Goal: Task Accomplishment & Management: Manage account settings

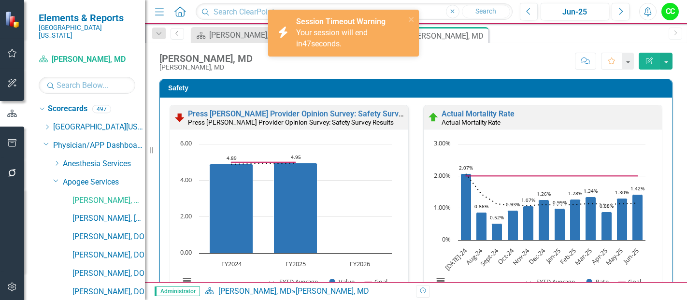
click at [345, 28] on span "Your session will end in 47 seconds." at bounding box center [331, 38] width 71 height 20
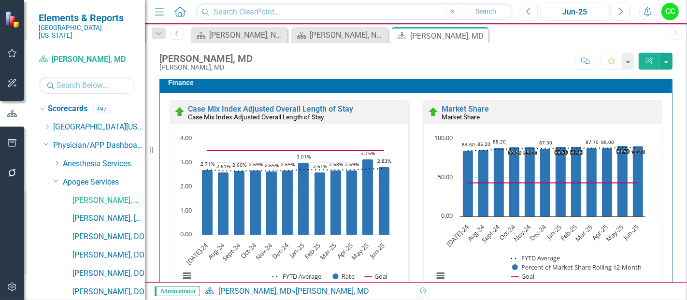
click at [121, 195] on link "[PERSON_NAME], MD" at bounding box center [108, 200] width 72 height 11
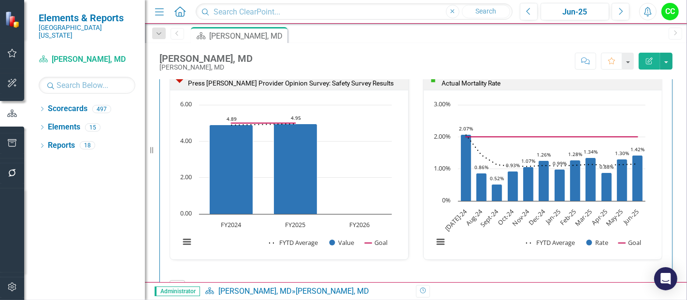
scroll to position [40, 0]
click at [396, 43] on div "[PERSON_NAME], MD [PERSON_NAME], MD Score: N/A Jun-25 Completed Comment Favorit…" at bounding box center [416, 57] width 542 height 29
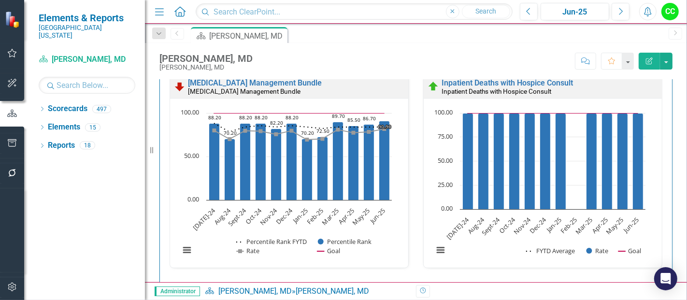
scroll to position [516, 0]
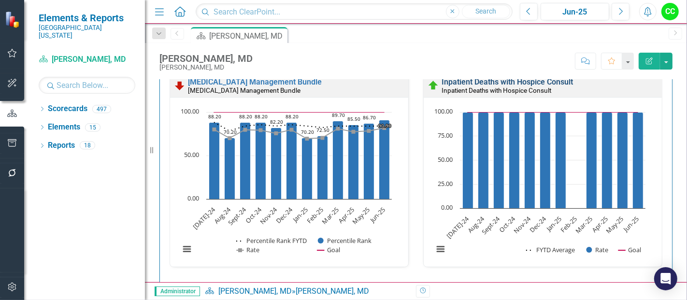
click at [533, 82] on link "Inpatient Deaths with Hospice Consult" at bounding box center [506, 81] width 131 height 9
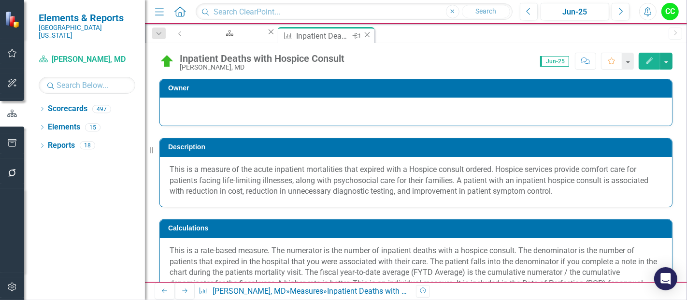
click at [370, 33] on icon at bounding box center [367, 34] width 5 height 5
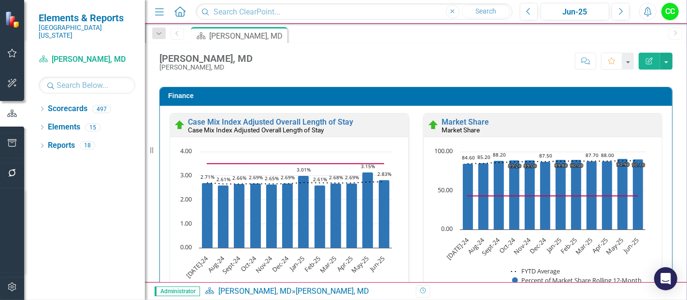
scroll to position [1662, 0]
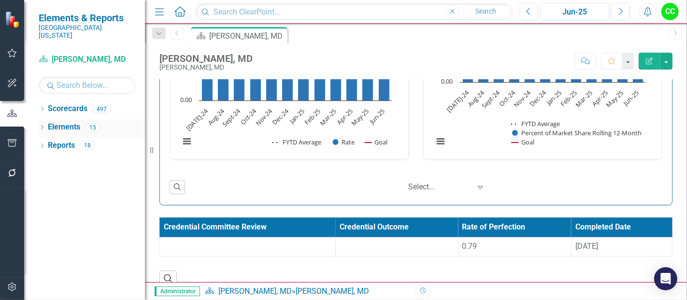
click at [42, 126] on icon "Dropdown" at bounding box center [42, 128] width 7 height 5
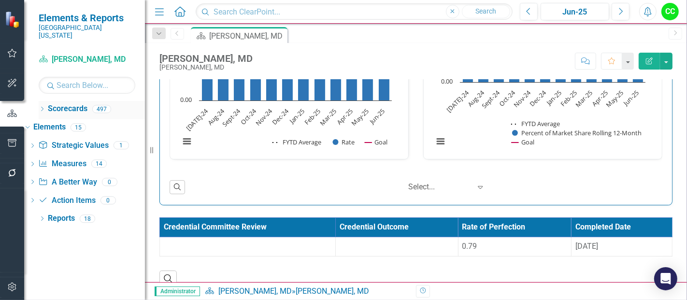
click at [42, 107] on icon "Dropdown" at bounding box center [42, 109] width 7 height 5
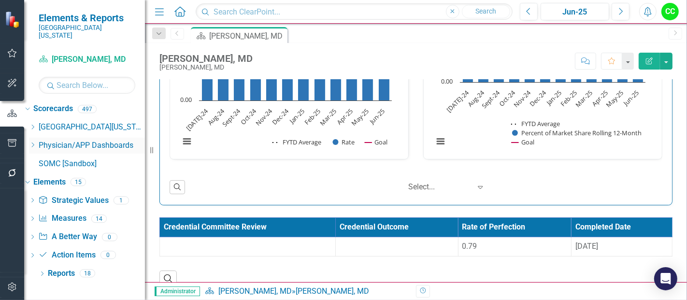
click at [36, 142] on icon "Dropdown" at bounding box center [32, 145] width 7 height 6
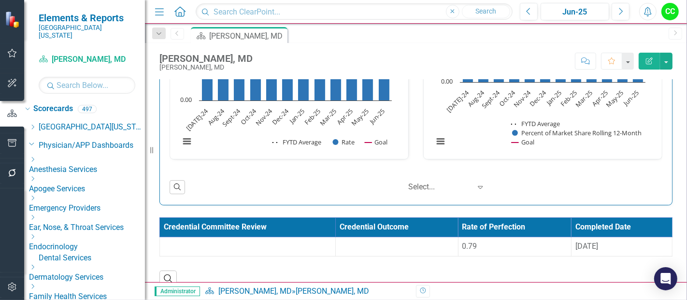
click at [36, 176] on icon "Dropdown" at bounding box center [32, 179] width 7 height 6
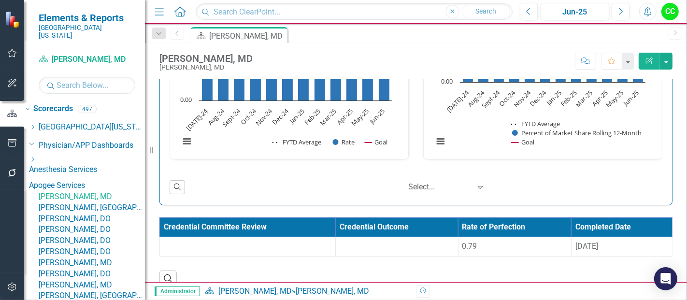
click at [95, 211] on link "[PERSON_NAME], [GEOGRAPHIC_DATA]" at bounding box center [92, 207] width 106 height 11
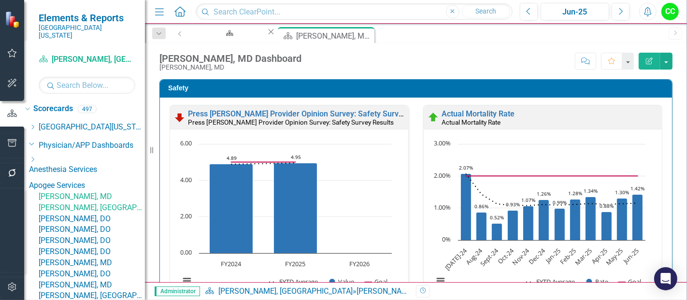
click at [276, 35] on icon "Close" at bounding box center [271, 32] width 10 height 8
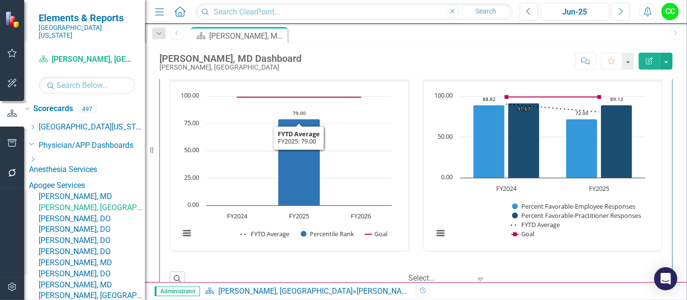
scroll to position [1056, 0]
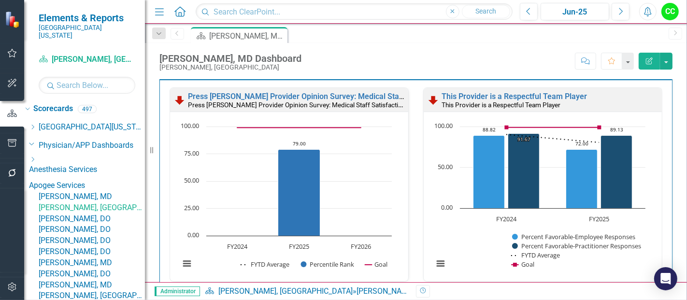
click at [82, 225] on link "[PERSON_NAME], DO" at bounding box center [92, 218] width 106 height 11
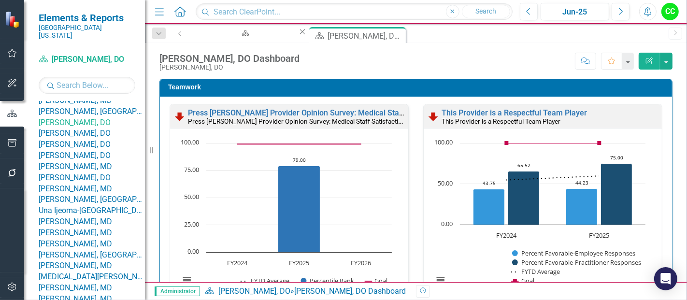
scroll to position [97, 0]
click at [110, 150] on link "[PERSON_NAME], DO" at bounding box center [92, 144] width 106 height 11
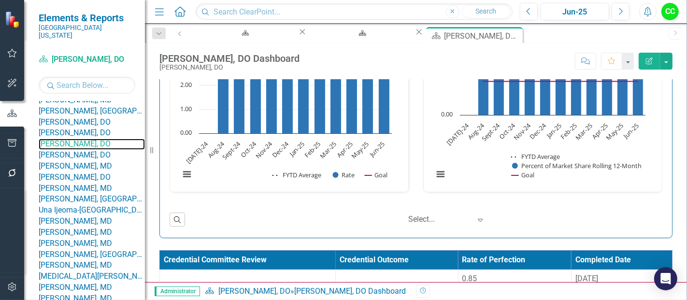
scroll to position [1426, 0]
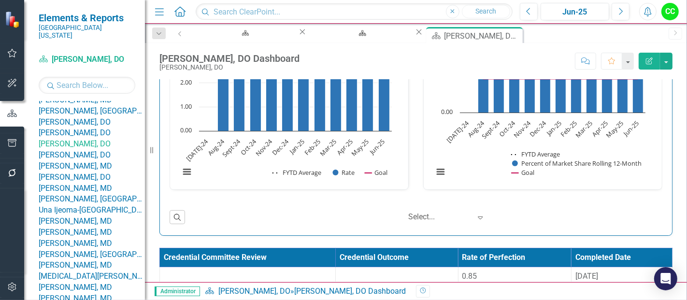
click at [104, 172] on link "[PERSON_NAME], MD" at bounding box center [92, 166] width 106 height 11
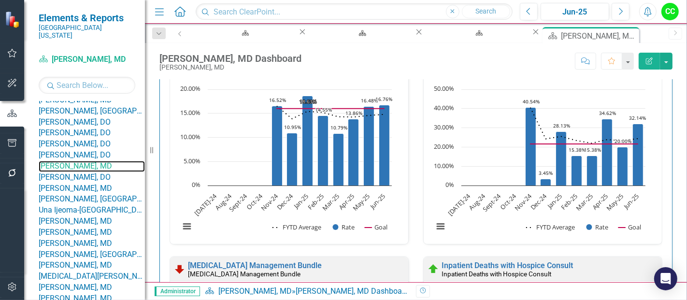
scroll to position [330, 0]
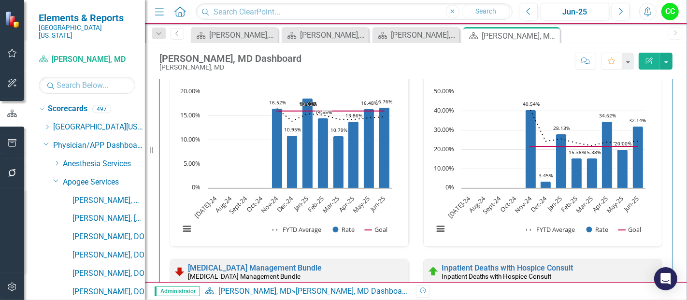
click at [51, 177] on div "Dropdown" at bounding box center [55, 180] width 8 height 7
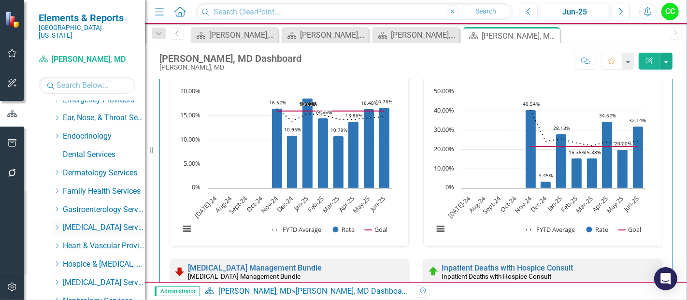
scroll to position [101, 0]
click at [56, 224] on icon "Dropdown" at bounding box center [56, 227] width 7 height 6
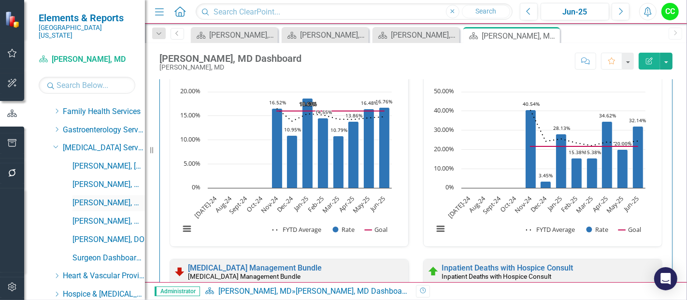
scroll to position [184, 0]
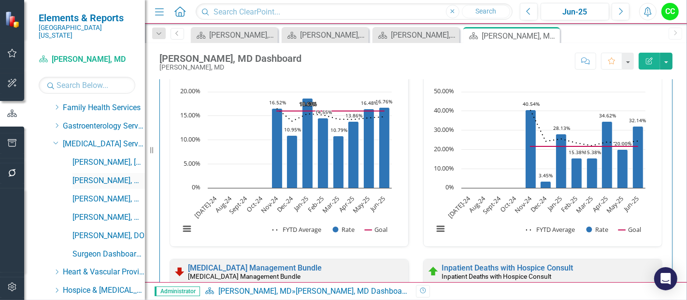
click at [109, 175] on link "[PERSON_NAME], MD" at bounding box center [108, 180] width 72 height 11
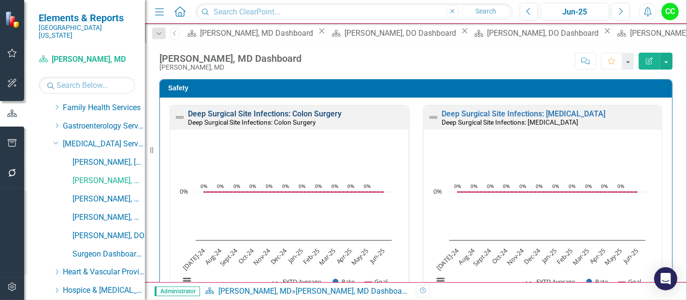
click at [311, 111] on link "Deep Surgical Site Infections: Colon Surgery" at bounding box center [265, 113] width 154 height 9
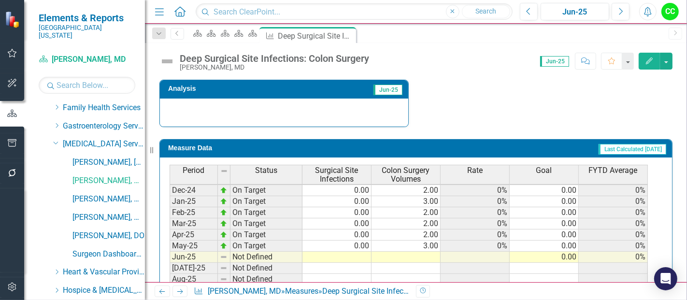
scroll to position [320, 0]
click at [357, 254] on tbody "Apr-24 On Target 0.00 1.00 0% 0.00 0% May-24 On Target 0.00 1.00 0% 0.00 0% Jun…" at bounding box center [408, 248] width 478 height 300
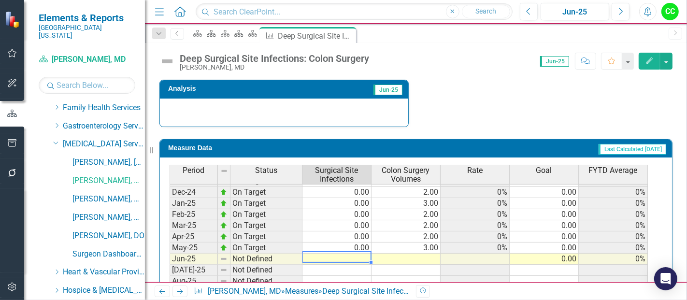
type textarea "0"
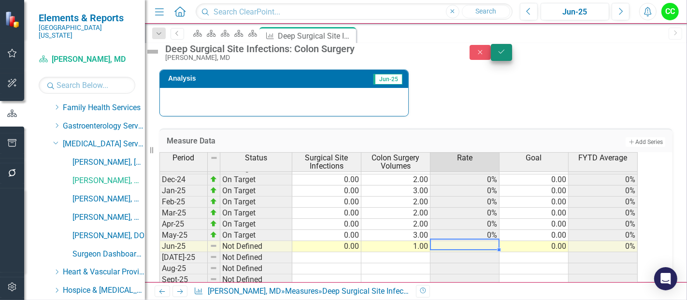
type textarea "1"
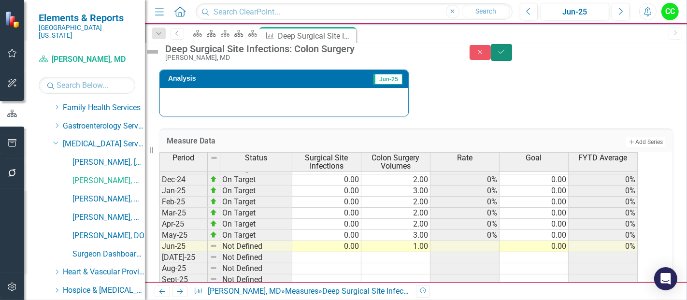
click at [506, 54] on icon "Save" at bounding box center [501, 51] width 9 height 7
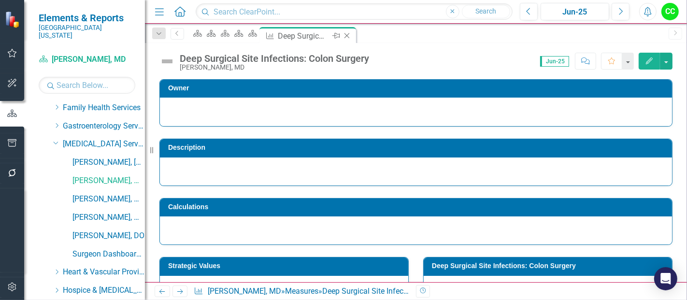
click at [352, 36] on icon "Close" at bounding box center [347, 36] width 10 height 8
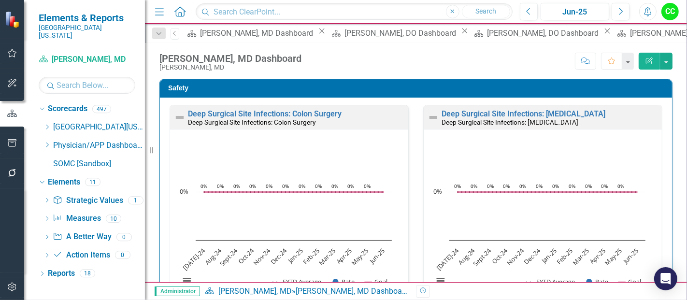
click at [317, 35] on icon "Close" at bounding box center [322, 31] width 10 height 8
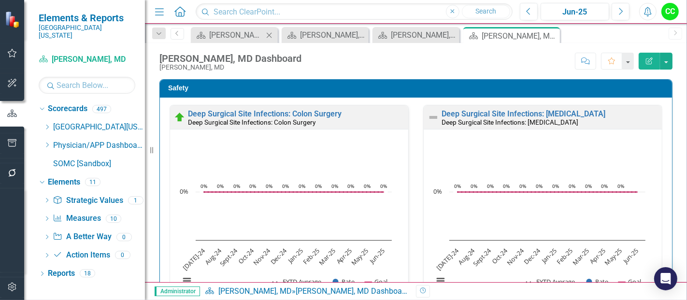
click at [269, 34] on icon "Close" at bounding box center [269, 35] width 10 height 8
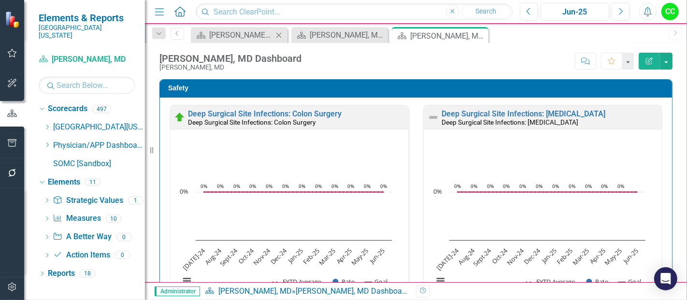
click at [278, 37] on icon "Close" at bounding box center [279, 35] width 10 height 8
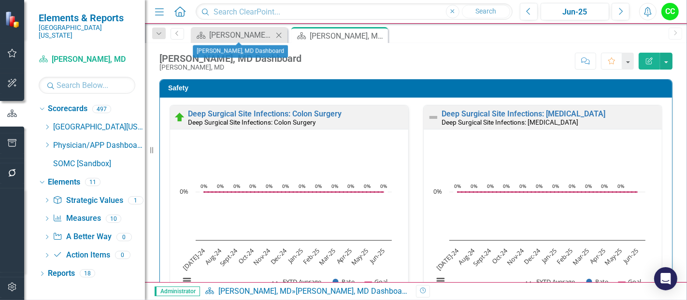
click at [279, 35] on icon at bounding box center [278, 34] width 5 height 5
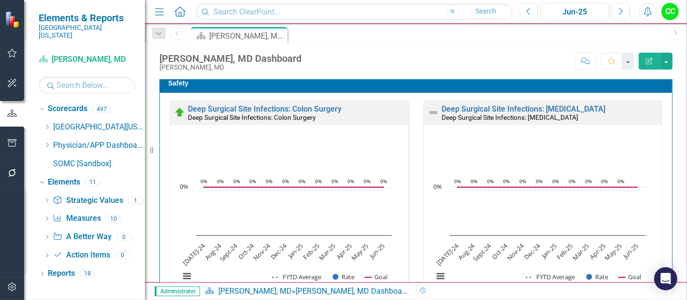
scroll to position [5, 0]
click at [517, 108] on link "Deep Surgical Site Infections: [MEDICAL_DATA]" at bounding box center [523, 108] width 164 height 9
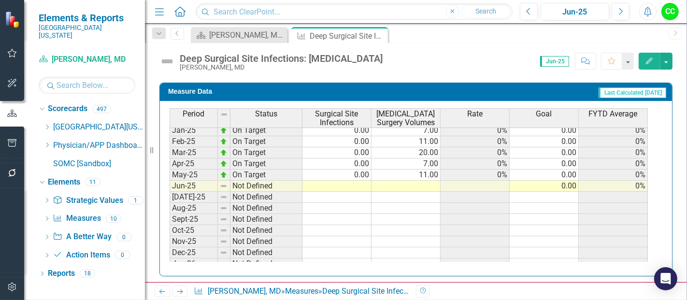
scroll to position [338, 0]
click at [364, 180] on tbody "Aug-23 On Target 0.00 4.00 0% 0.00 0% Sep-23 On Target 0.00 5.00 0% 0.00 0% Oct…" at bounding box center [408, 106] width 478 height 345
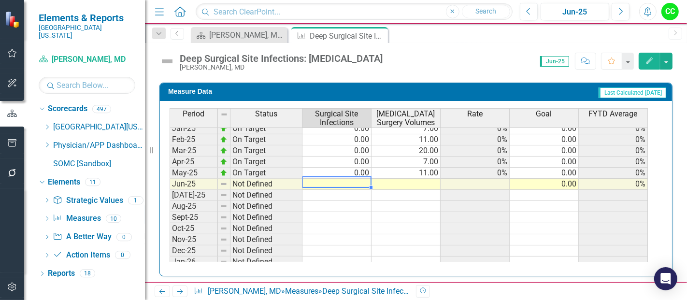
type textarea "0"
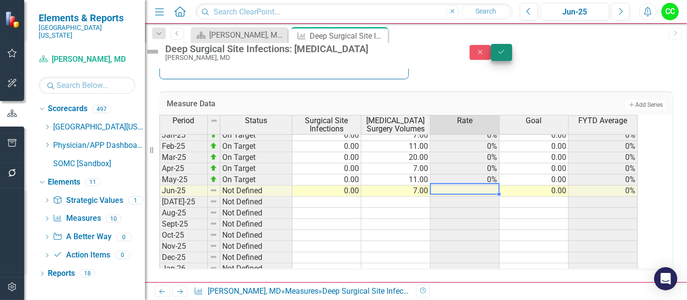
type textarea "7"
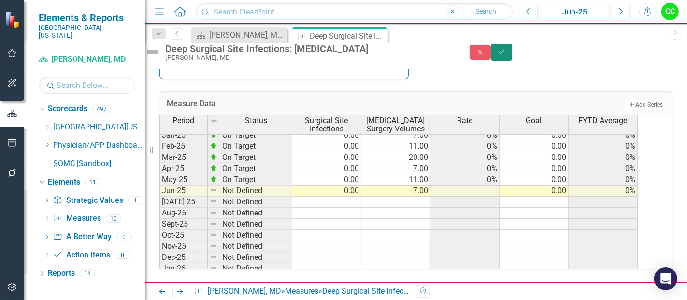
click at [512, 58] on button "Save" at bounding box center [501, 52] width 21 height 17
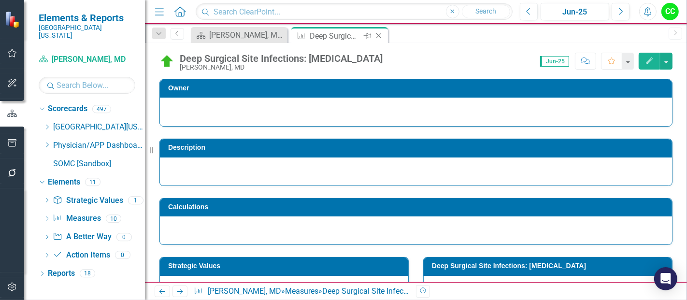
click at [379, 36] on icon at bounding box center [378, 35] width 5 height 5
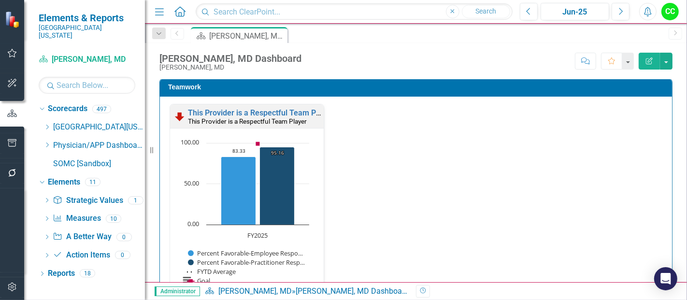
scroll to position [1037, 0]
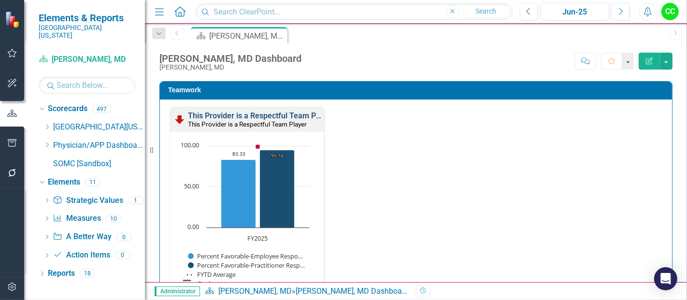
click at [270, 112] on link "This Provider is a Respectful Team Player" at bounding box center [260, 115] width 145 height 9
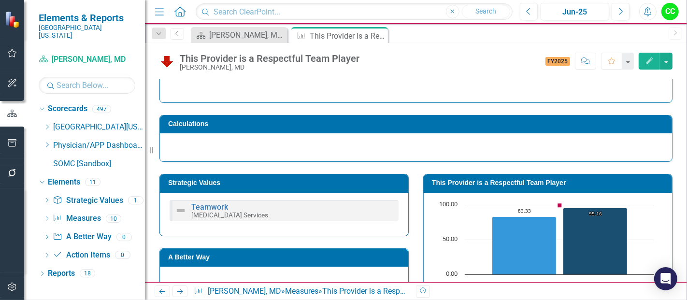
scroll to position [88, 0]
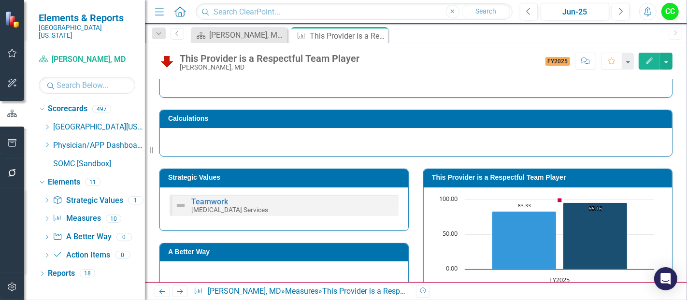
click at [479, 177] on h3 "This Provider is a Respectful Team Player" at bounding box center [549, 177] width 235 height 7
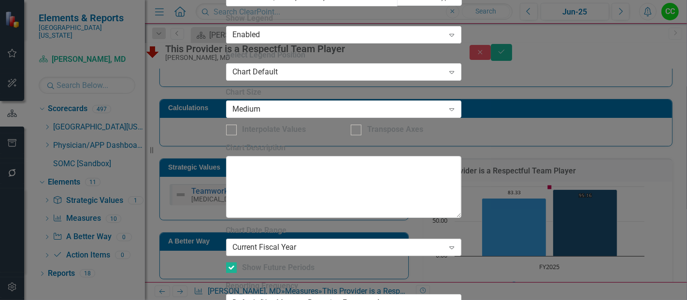
click at [300, 241] on div "Current Fiscal Year" at bounding box center [338, 246] width 211 height 11
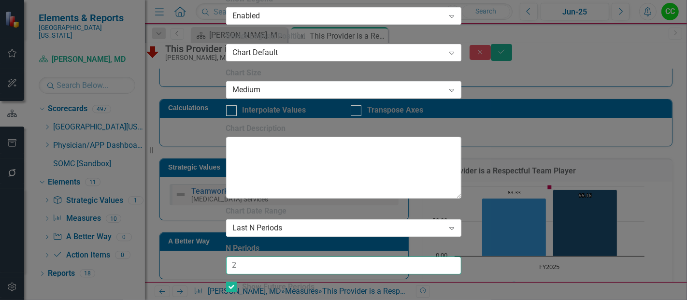
type input "2"
click at [448, 256] on input "2" at bounding box center [343, 265] width 235 height 18
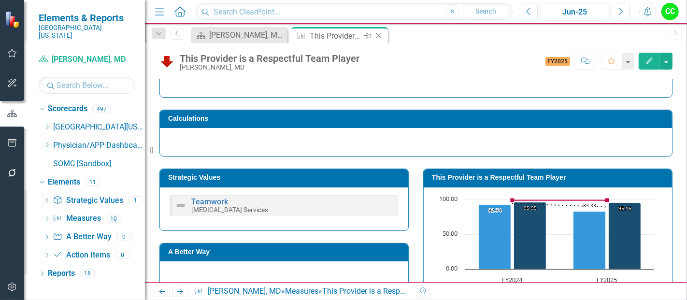
click at [378, 33] on icon "Close" at bounding box center [379, 36] width 10 height 8
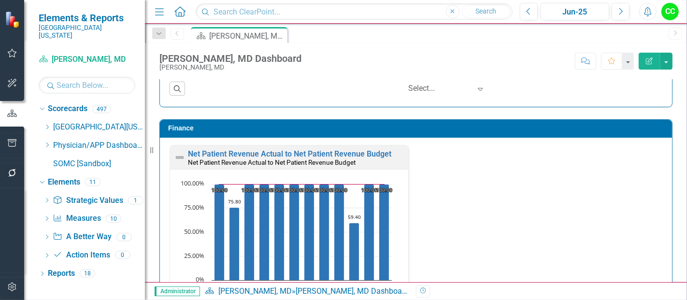
scroll to position [1457, 0]
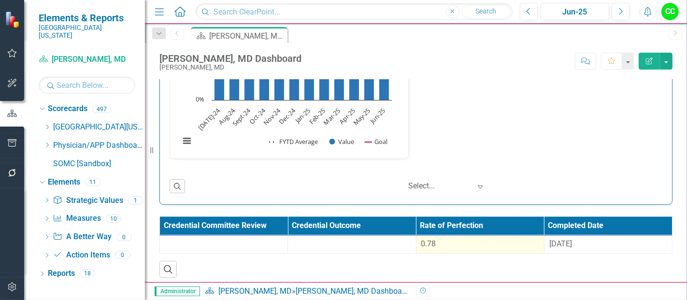
click at [470, 243] on div "0.78" at bounding box center [480, 244] width 118 height 11
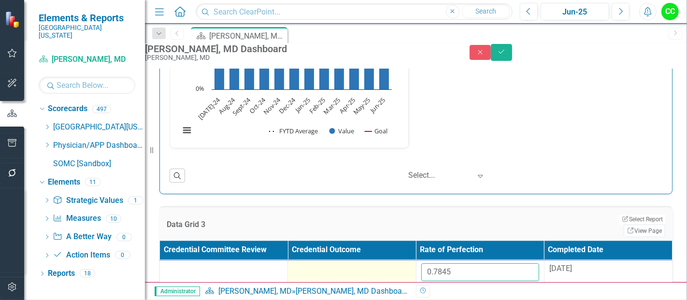
drag, startPoint x: 471, startPoint y: 273, endPoint x: 399, endPoint y: 271, distance: 72.0
click at [399, 271] on tr "0.7845 8/28/24" at bounding box center [416, 275] width 512 height 31
paste input "8659"
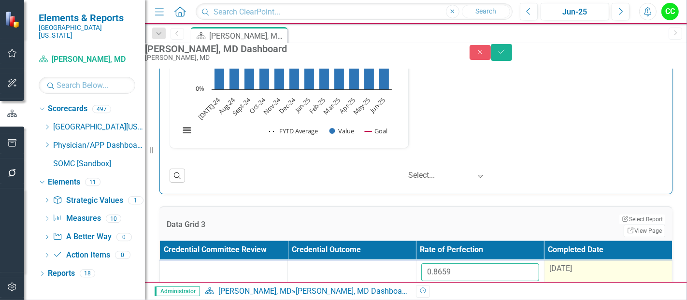
type input "0.8659"
click at [572, 273] on span "[DATE]" at bounding box center [560, 268] width 23 height 9
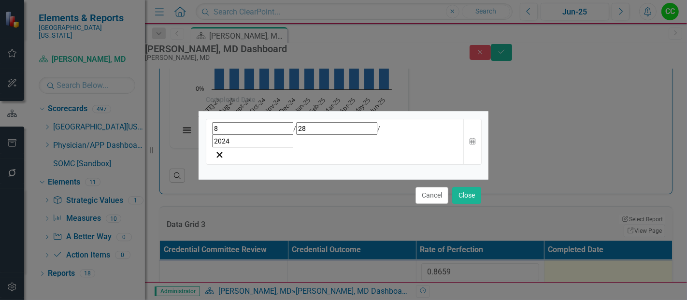
click at [400, 147] on div "8 / 28 / 2024" at bounding box center [335, 134] width 246 height 25
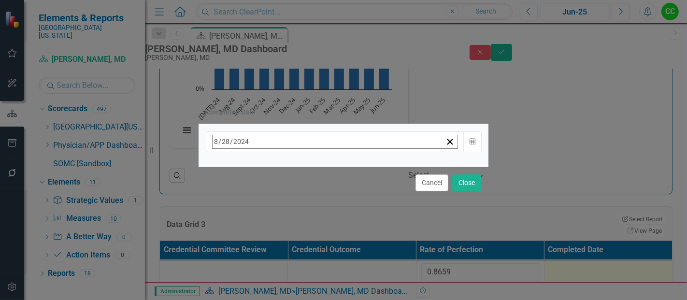
click at [331, 172] on button "August 2024" at bounding box center [290, 162] width 83 height 21
click at [353, 170] on button "›" at bounding box center [342, 162] width 21 height 21
click at [319, 270] on button "August" at bounding box center [291, 267] width 56 height 35
click at [343, 234] on abbr "15" at bounding box center [339, 236] width 8 height 8
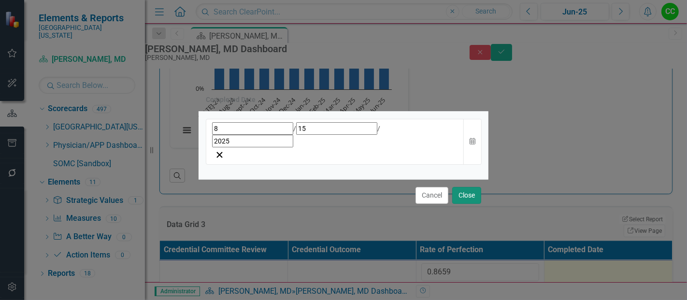
click at [467, 187] on button "Close" at bounding box center [466, 195] width 29 height 17
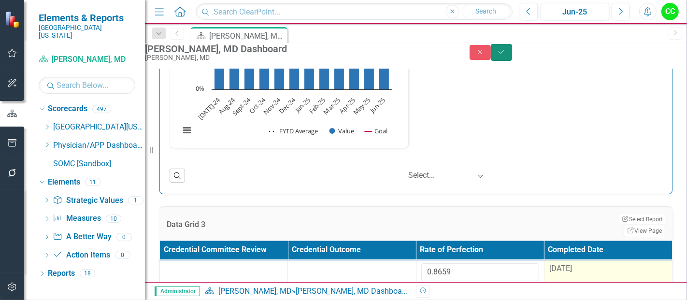
click at [512, 55] on button "Save" at bounding box center [501, 52] width 21 height 17
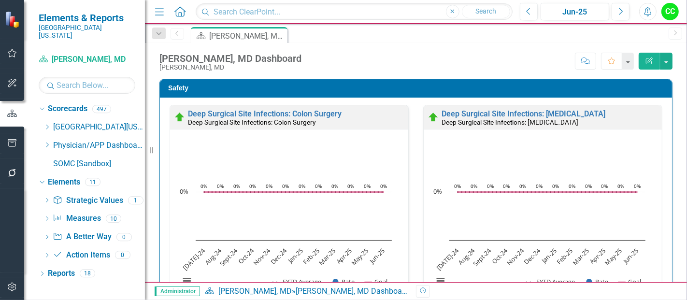
drag, startPoint x: 669, startPoint y: 55, endPoint x: 483, endPoint y: 106, distance: 193.3
click at [483, 106] on div "Deep Surgical Site Infections: Cholecystectomy Deep Surgical Site Infections: C…" at bounding box center [542, 117] width 238 height 24
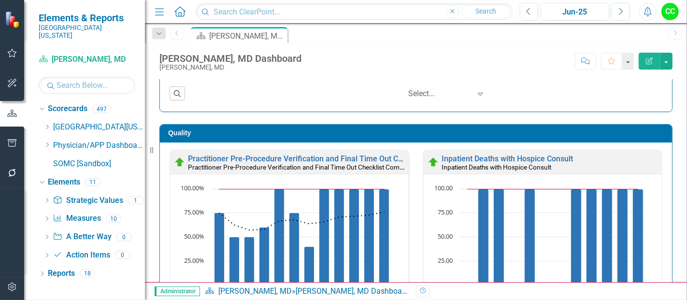
scroll to position [233, 0]
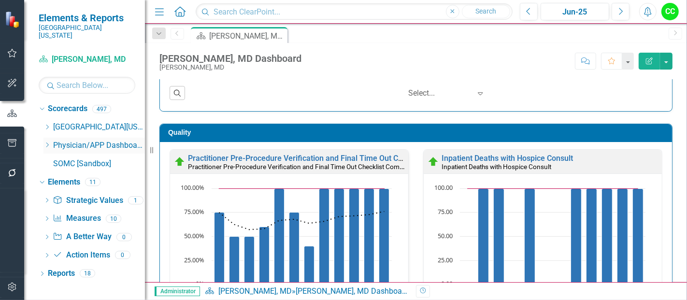
click at [49, 142] on icon "Dropdown" at bounding box center [46, 145] width 7 height 6
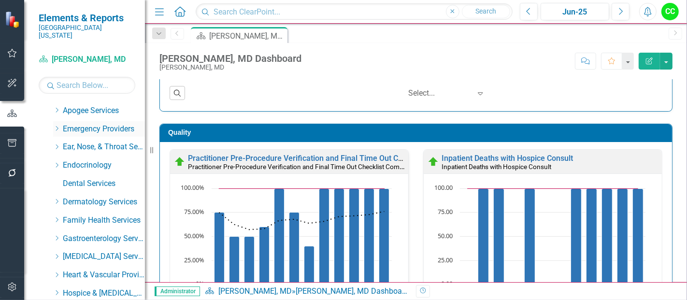
scroll to position [71, 0]
click at [56, 253] on icon "Dropdown" at bounding box center [56, 256] width 7 height 6
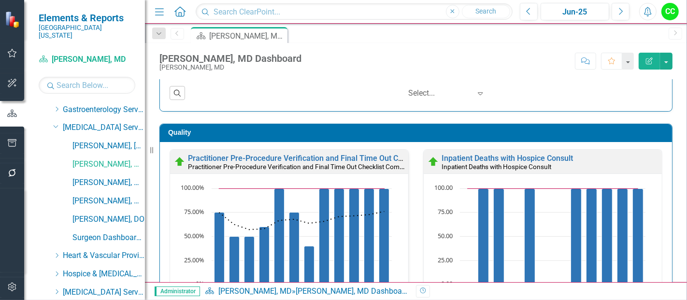
scroll to position [202, 0]
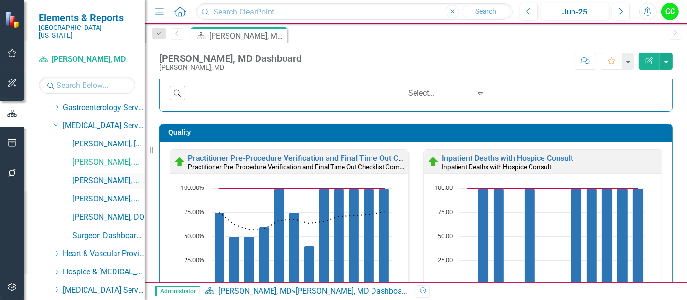
click at [99, 175] on link "[PERSON_NAME], MD" at bounding box center [108, 180] width 72 height 11
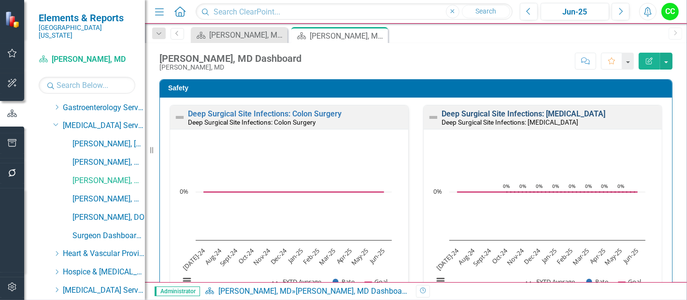
click at [538, 115] on link "Deep Surgical Site Infections: [MEDICAL_DATA]" at bounding box center [523, 113] width 164 height 9
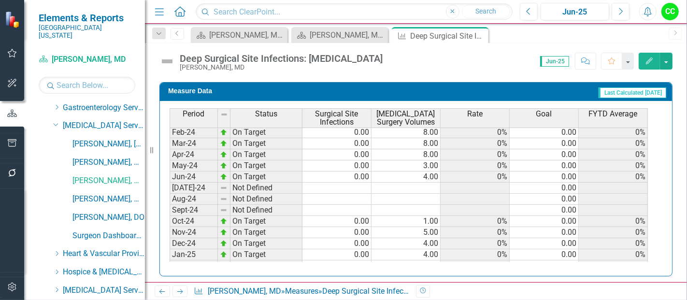
scroll to position [216, 0]
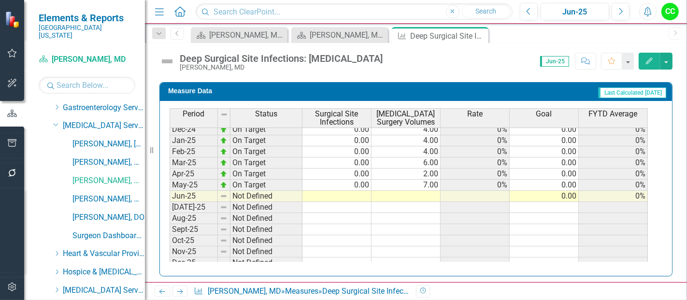
scroll to position [326, 0]
click at [343, 192] on tbody "Mar-24 On Target 0.00 8.00 0% 0.00 0% Apr-24 On Target 0.00 8.00 0% 0.00 0% May…" at bounding box center [408, 179] width 478 height 311
type textarea "0"
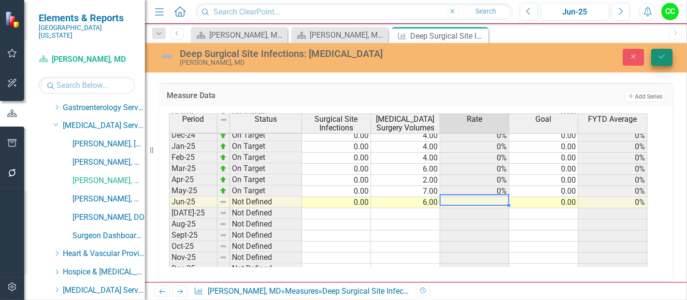
type textarea "6"
click at [666, 51] on button "Save" at bounding box center [661, 57] width 21 height 17
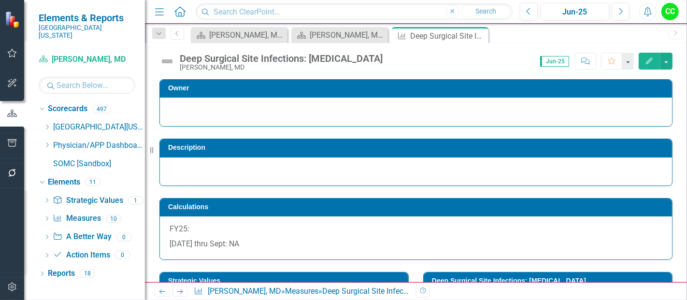
scroll to position [0, 0]
click at [478, 35] on icon "Close" at bounding box center [479, 36] width 10 height 8
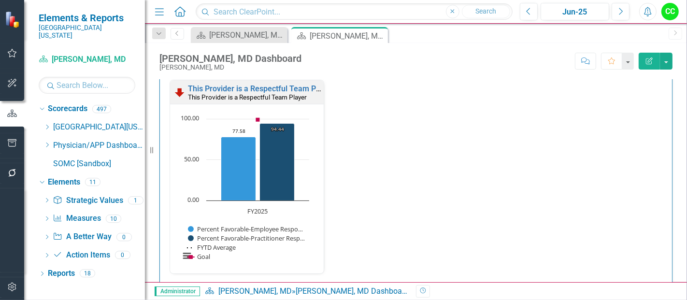
scroll to position [1064, 0]
click at [271, 84] on link "This Provider is a Respectful Team Player" at bounding box center [260, 88] width 145 height 9
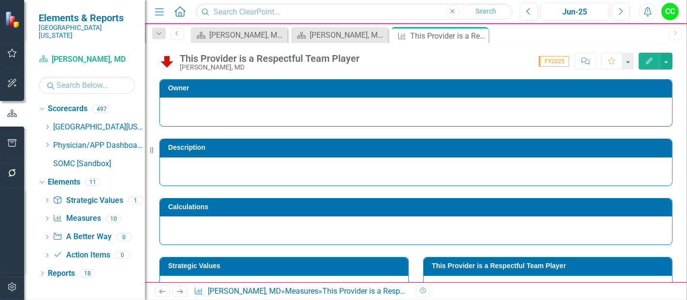
click at [557, 265] on h3 "This Provider is a Respectful Team Player" at bounding box center [549, 265] width 235 height 7
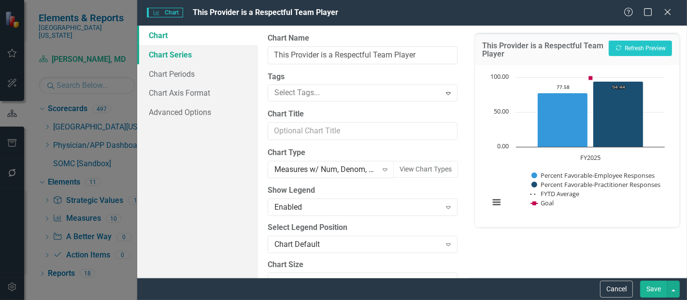
click at [174, 55] on link "Chart Series" at bounding box center [197, 54] width 121 height 19
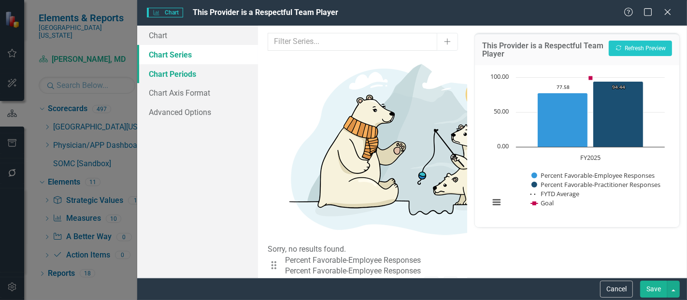
click at [177, 81] on link "Chart Periods" at bounding box center [197, 73] width 121 height 19
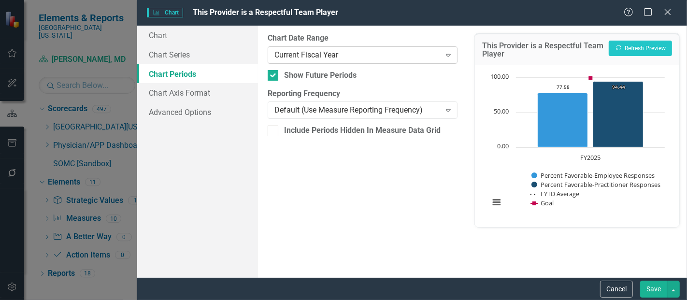
click at [343, 60] on div "Current Fiscal Year" at bounding box center [357, 54] width 166 height 11
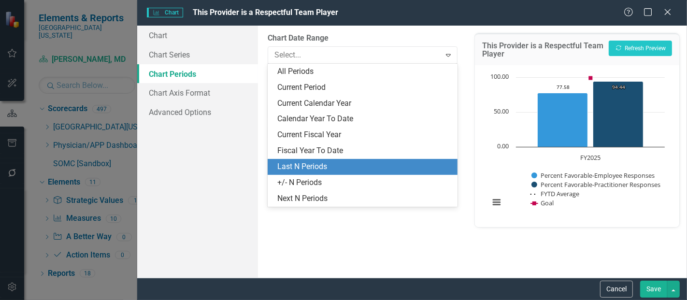
click at [302, 161] on div "Last N Periods" at bounding box center [364, 166] width 174 height 11
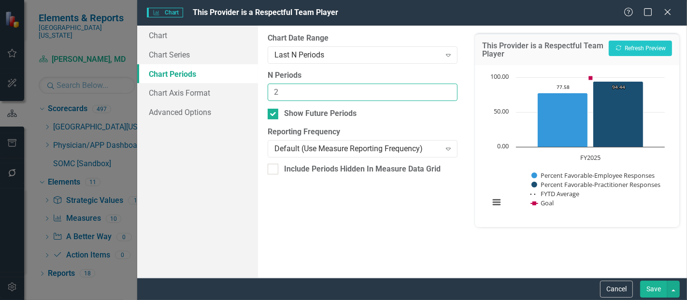
type input "2"
click at [447, 88] on input "2" at bounding box center [362, 93] width 190 height 18
click at [648, 289] on button "Save" at bounding box center [653, 289] width 27 height 17
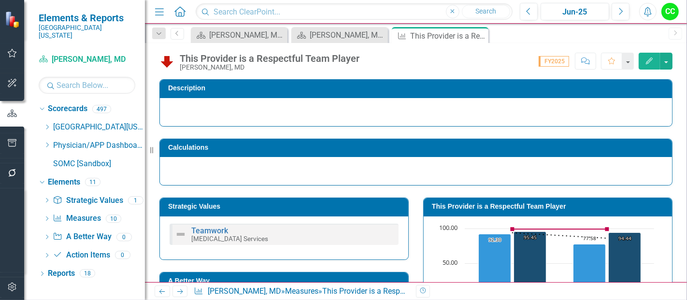
scroll to position [60, 0]
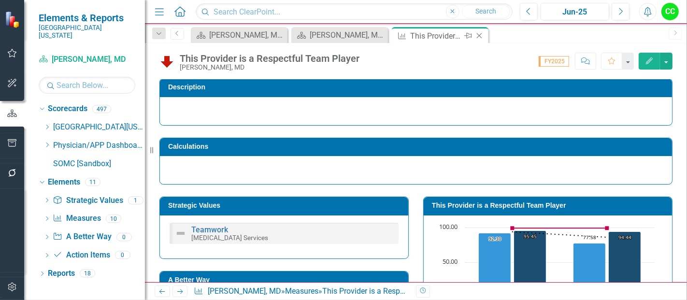
click at [478, 34] on icon at bounding box center [479, 35] width 5 height 5
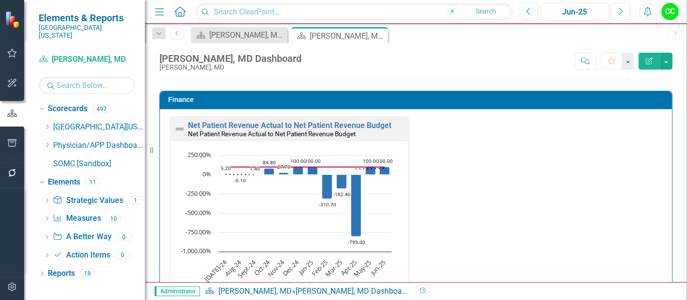
scroll to position [1457, 0]
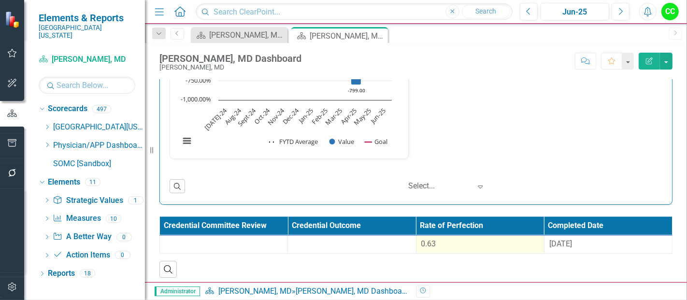
click at [476, 246] on td "0.63" at bounding box center [480, 245] width 128 height 18
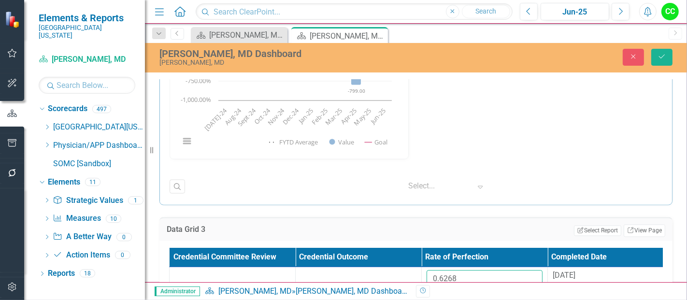
drag, startPoint x: 474, startPoint y: 270, endPoint x: 395, endPoint y: 259, distance: 79.0
click at [395, 259] on table "Credential Committee Review Credential Outcome Rate of Perfection Completed Dat…" at bounding box center [421, 273] width 505 height 51
paste input "73402"
type input "0.73402"
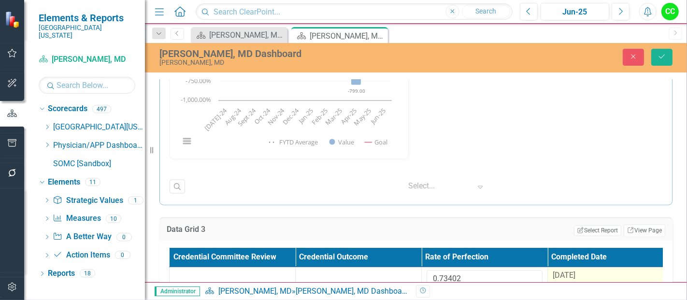
click at [581, 270] on div "[DATE]" at bounding box center [610, 275] width 116 height 11
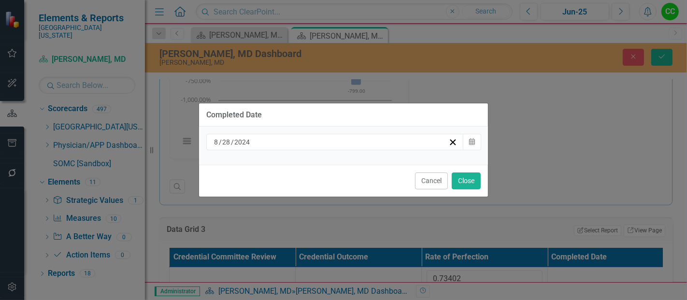
click at [356, 142] on div "8 / 28 / 2024" at bounding box center [330, 142] width 236 height 10
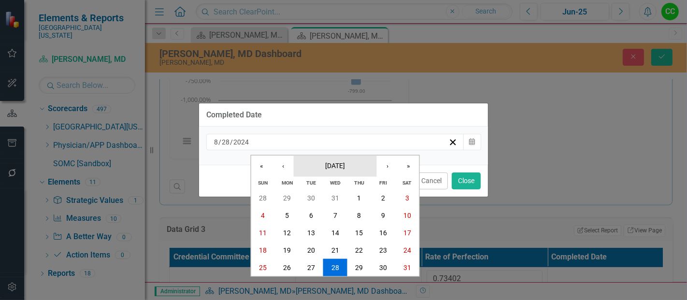
click at [343, 167] on span "August 2024" at bounding box center [335, 165] width 20 height 8
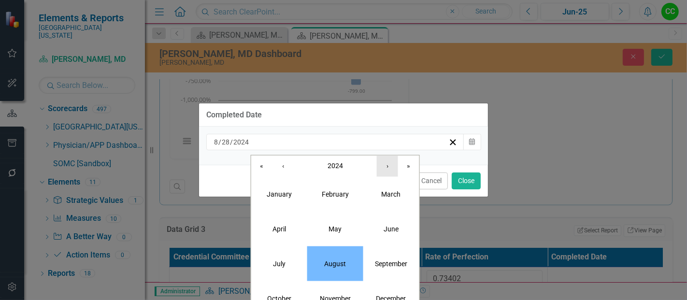
click at [391, 165] on button "›" at bounding box center [387, 165] width 21 height 21
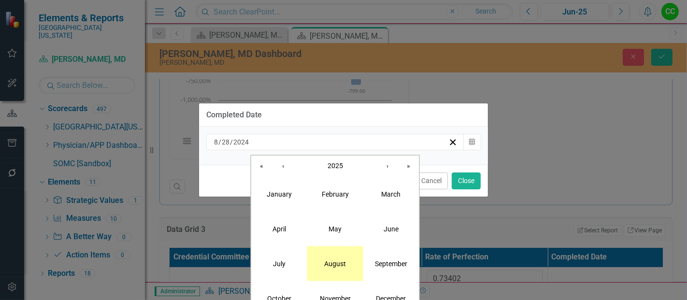
click at [339, 266] on abbr "August" at bounding box center [335, 263] width 22 height 8
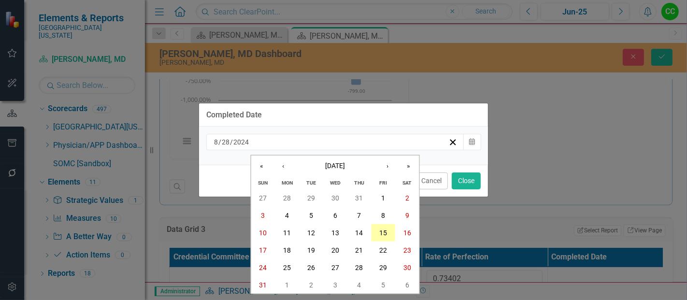
click at [385, 230] on abbr "15" at bounding box center [383, 233] width 8 height 8
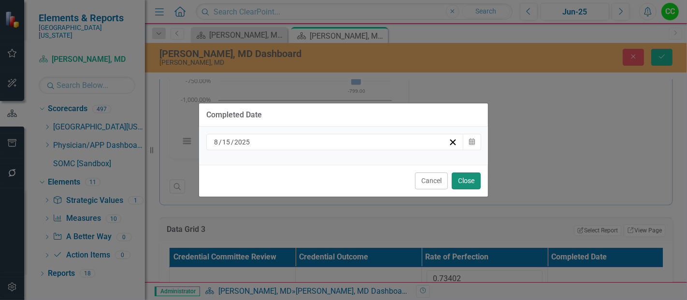
click at [466, 178] on button "Close" at bounding box center [465, 180] width 29 height 17
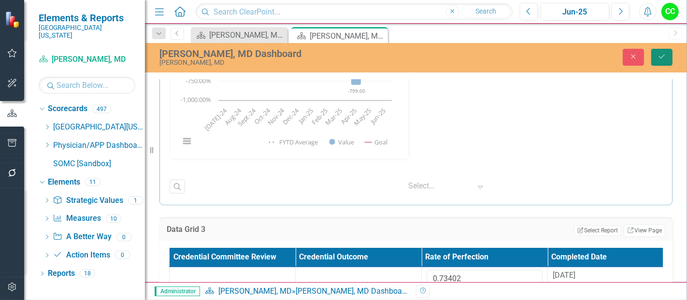
click at [652, 64] on button "Save" at bounding box center [661, 57] width 21 height 17
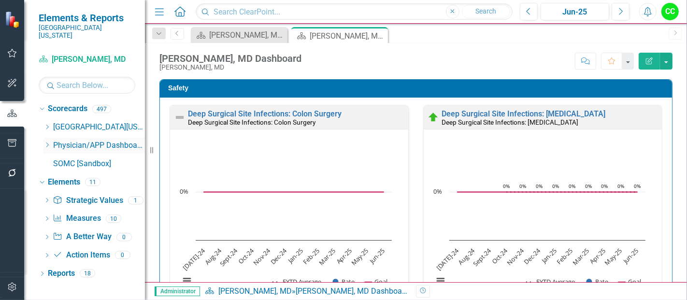
click at [47, 142] on icon "Dropdown" at bounding box center [46, 145] width 7 height 6
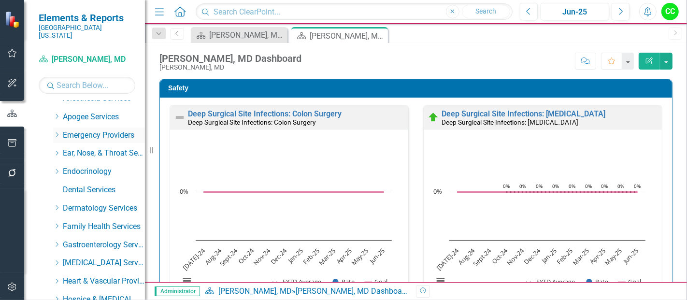
scroll to position [85, 0]
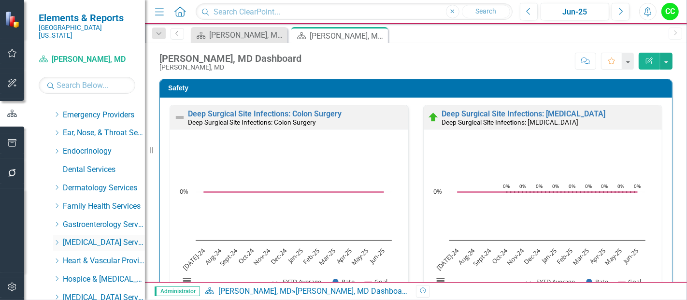
click at [55, 239] on icon "Dropdown" at bounding box center [56, 242] width 7 height 6
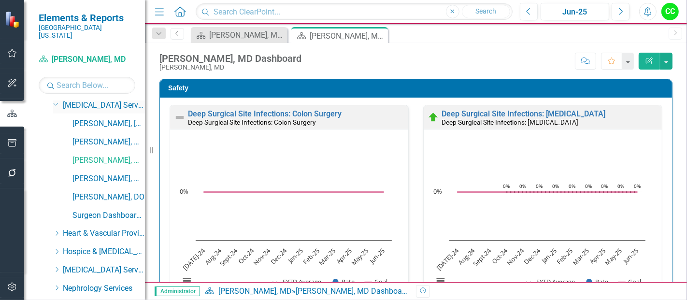
scroll to position [225, 0]
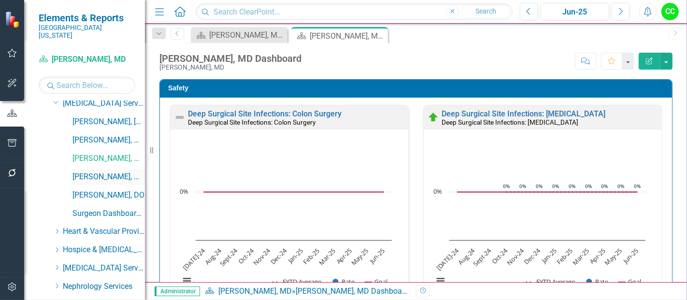
click at [111, 171] on link "[PERSON_NAME], MD" at bounding box center [108, 176] width 72 height 11
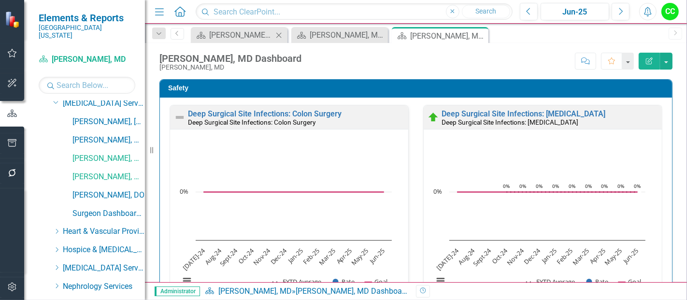
click at [277, 34] on icon "Close" at bounding box center [279, 35] width 10 height 8
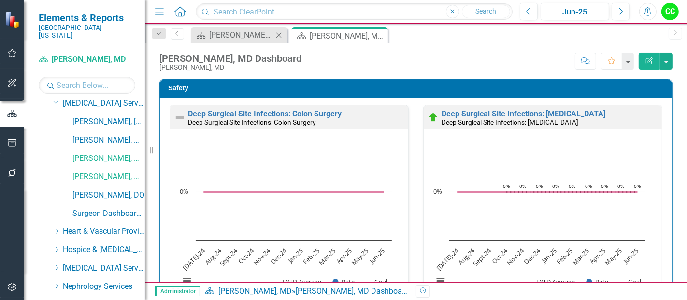
click at [280, 35] on icon at bounding box center [278, 34] width 5 height 5
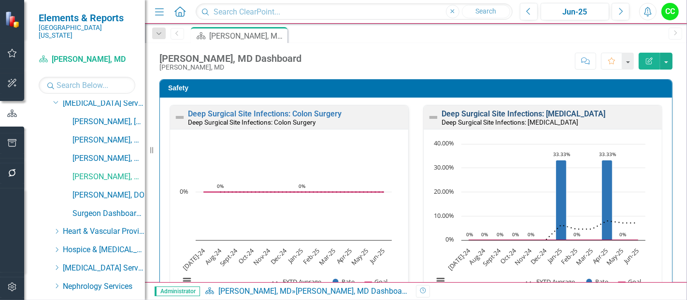
click at [512, 114] on link "Deep Surgical Site Infections: [MEDICAL_DATA]" at bounding box center [523, 113] width 164 height 9
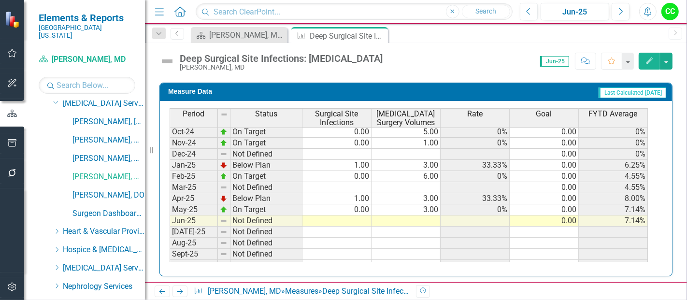
scroll to position [303, 0]
click at [357, 216] on tbody "Sep-23 On Target 0.00 3.00 0% 0.00 0% Oct-23 On Target 0.00 1.00 0% 0.00 0% Nov…" at bounding box center [408, 152] width 478 height 345
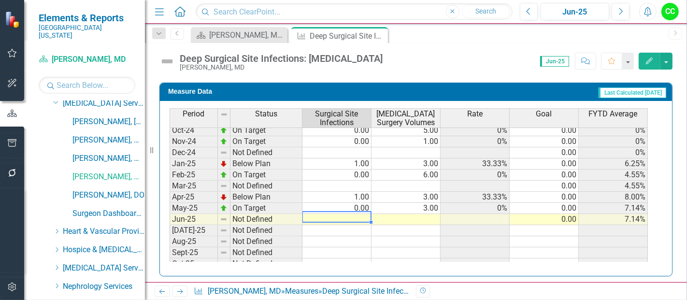
type textarea "0"
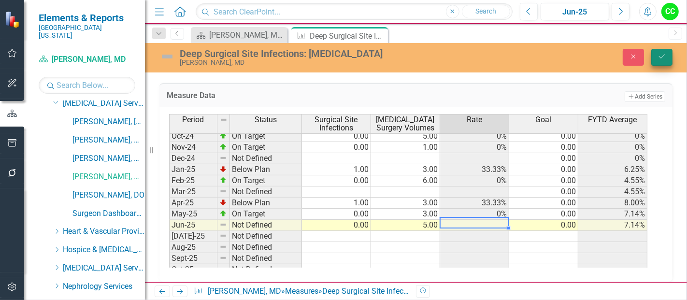
type textarea "5"
click at [668, 60] on button "Save" at bounding box center [661, 57] width 21 height 17
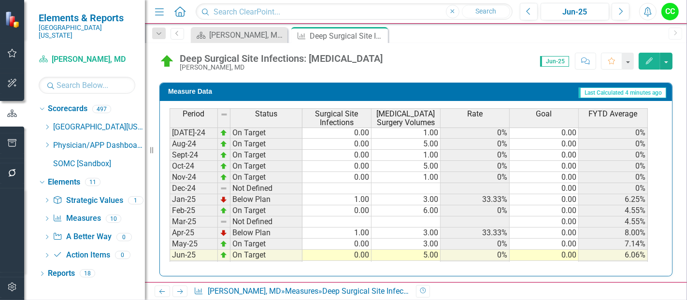
scroll to position [0, 0]
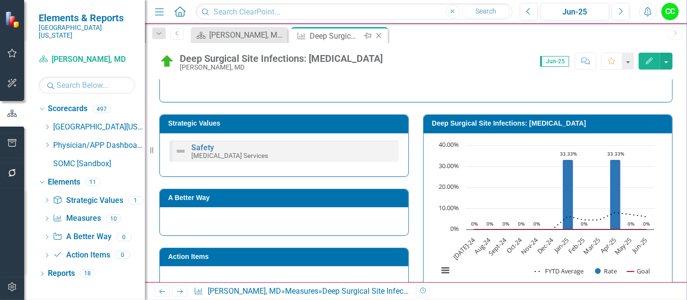
click at [380, 36] on icon "Close" at bounding box center [379, 36] width 10 height 8
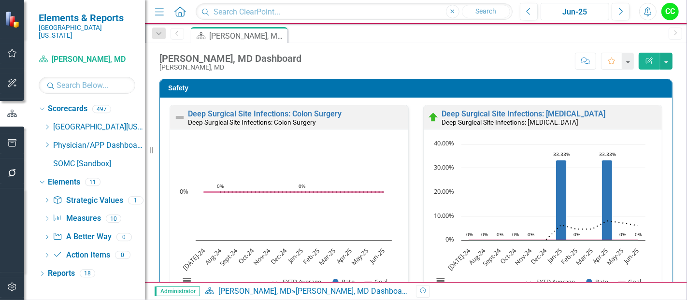
click at [575, 10] on div "Jun-25" at bounding box center [575, 12] width 62 height 12
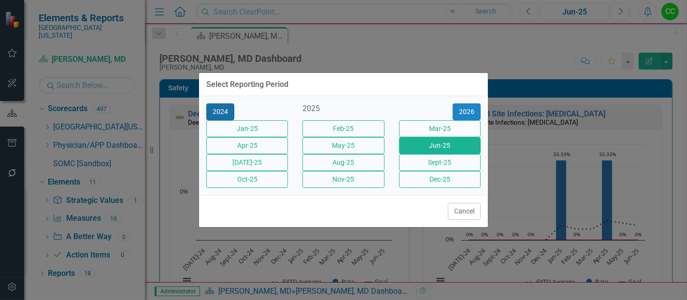
click at [229, 104] on button "2024" at bounding box center [220, 111] width 28 height 17
click at [458, 150] on button "Jun-24" at bounding box center [440, 145] width 82 height 17
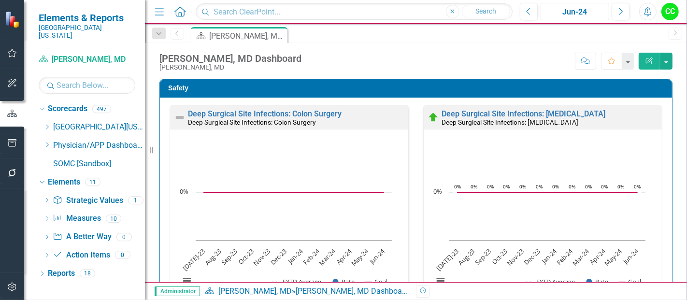
click at [583, 11] on div "Jun-24" at bounding box center [575, 12] width 62 height 12
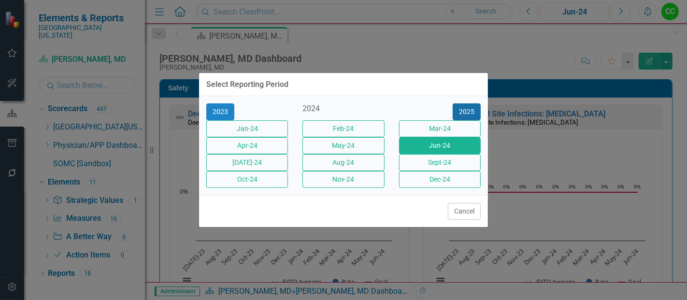
click at [467, 104] on button "2025" at bounding box center [466, 111] width 28 height 17
click at [440, 144] on button "Jun-25" at bounding box center [440, 145] width 82 height 17
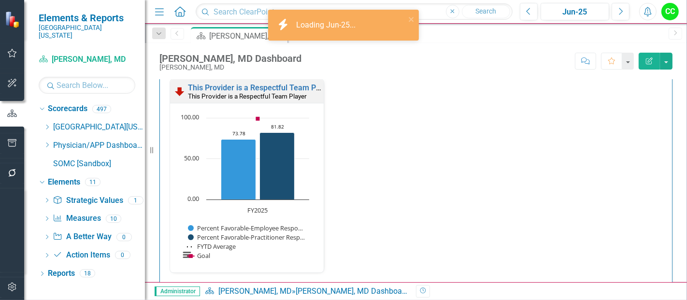
scroll to position [1066, 0]
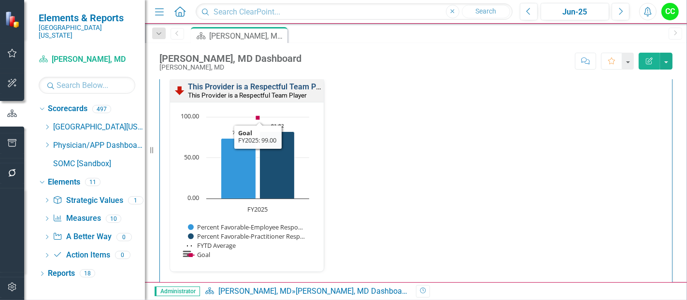
click at [243, 82] on link "This Provider is a Respectful Team Player" at bounding box center [260, 86] width 145 height 9
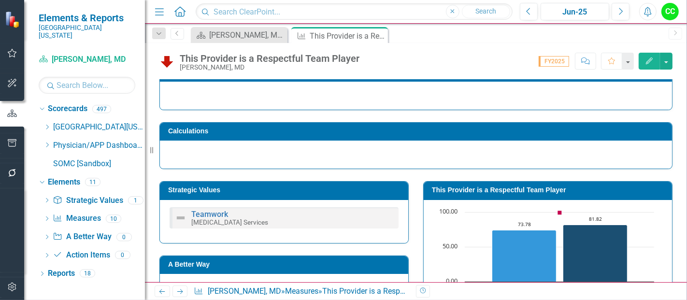
scroll to position [79, 0]
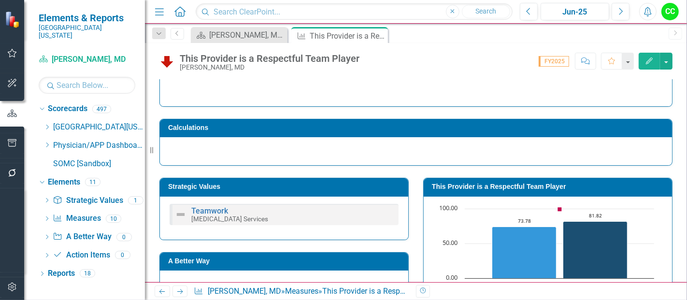
click at [465, 188] on h3 "This Provider is a Respectful Team Player" at bounding box center [549, 186] width 235 height 7
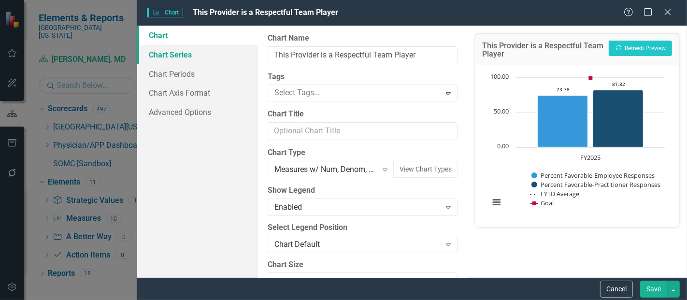
click at [178, 63] on link "Chart Series" at bounding box center [197, 54] width 121 height 19
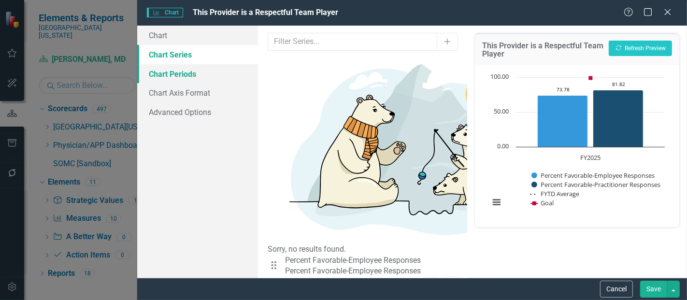
click at [194, 68] on link "Chart Periods" at bounding box center [197, 73] width 121 height 19
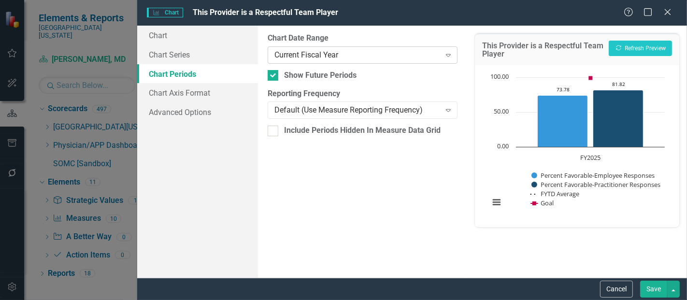
click at [296, 52] on div "Current Fiscal Year" at bounding box center [357, 54] width 166 height 11
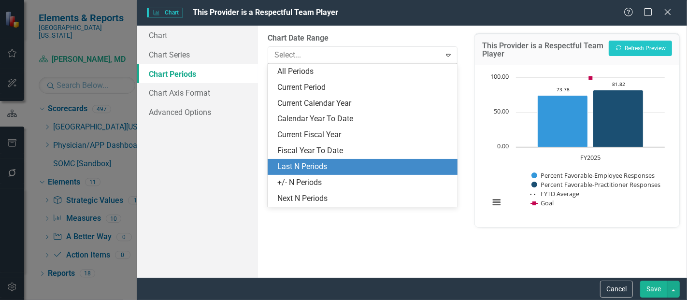
click at [298, 168] on div "Last N Periods" at bounding box center [364, 166] width 174 height 11
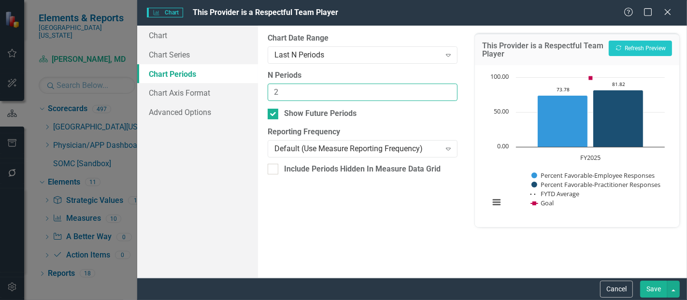
type input "2"
click at [448, 88] on input "2" at bounding box center [362, 93] width 190 height 18
click at [646, 292] on button "Save" at bounding box center [653, 289] width 27 height 17
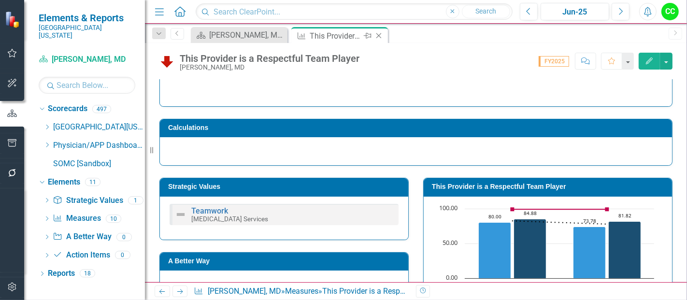
click at [382, 35] on icon "Close" at bounding box center [379, 36] width 10 height 8
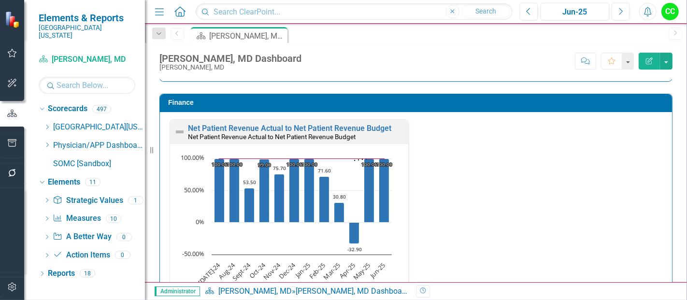
scroll to position [1303, 0]
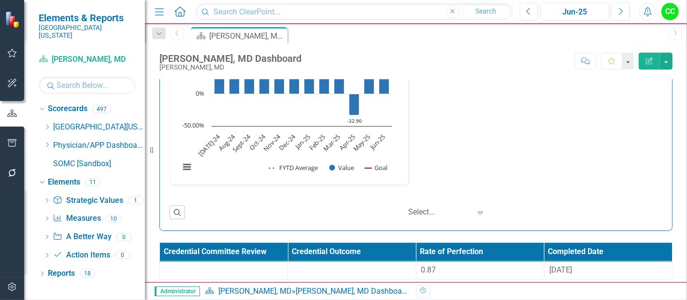
scroll to position [1457, 0]
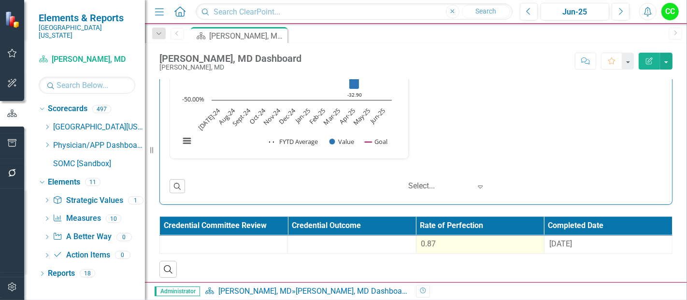
click at [457, 245] on div "0.87" at bounding box center [480, 244] width 118 height 11
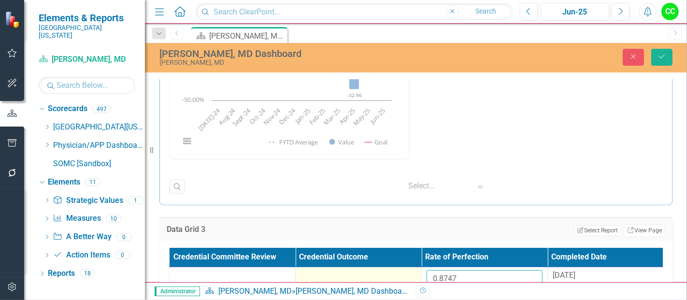
drag, startPoint x: 470, startPoint y: 270, endPoint x: 392, endPoint y: 267, distance: 78.3
click at [392, 267] on tr "0.8747 [DATE]" at bounding box center [421, 282] width 504 height 31
paste input "56909091"
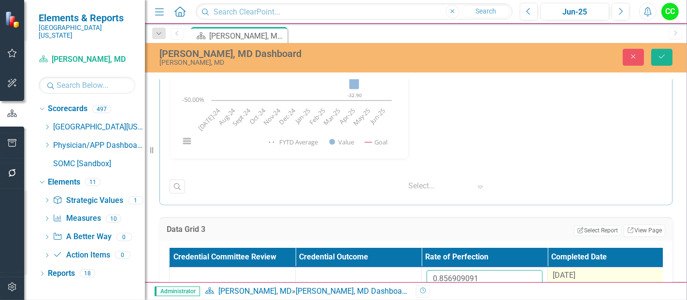
type input "0.856909091"
click at [585, 262] on th "Completed Date" at bounding box center [611, 257] width 126 height 19
click at [585, 262] on th "Completed Date Sort Ascending" at bounding box center [611, 257] width 126 height 19
click at [575, 272] on span "[DATE]" at bounding box center [563, 275] width 23 height 9
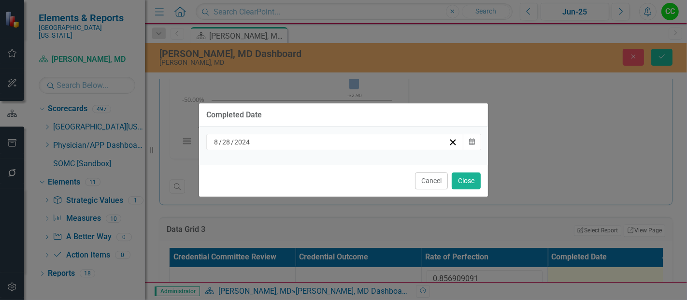
click at [349, 144] on div "8 / 28 / 2024" at bounding box center [330, 142] width 236 height 10
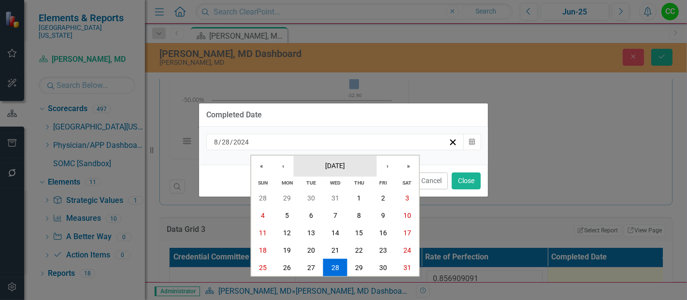
click at [354, 162] on button "August 2024" at bounding box center [335, 165] width 83 height 21
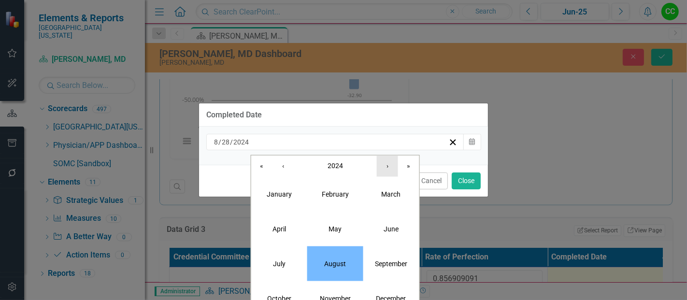
click at [385, 166] on button "›" at bounding box center [387, 165] width 21 height 21
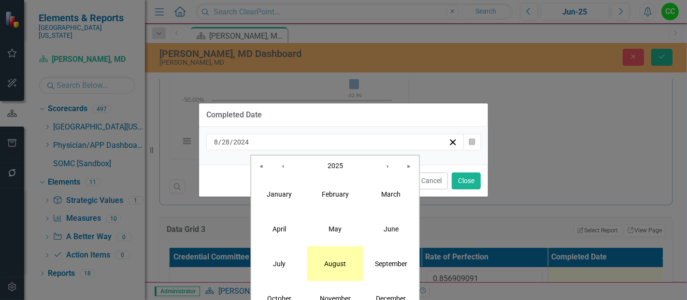
click at [341, 257] on button "August" at bounding box center [335, 263] width 56 height 35
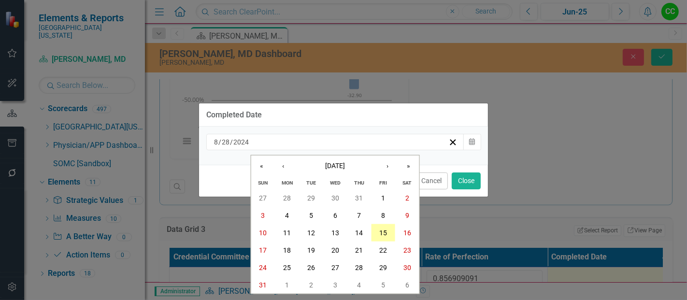
click at [391, 227] on button "15" at bounding box center [383, 232] width 24 height 17
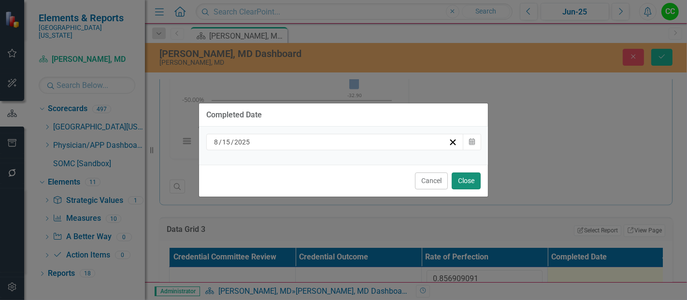
click at [462, 188] on button "Close" at bounding box center [465, 180] width 29 height 17
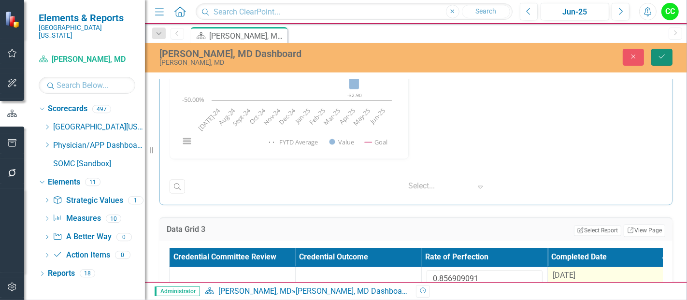
click at [658, 64] on button "Save" at bounding box center [661, 57] width 21 height 17
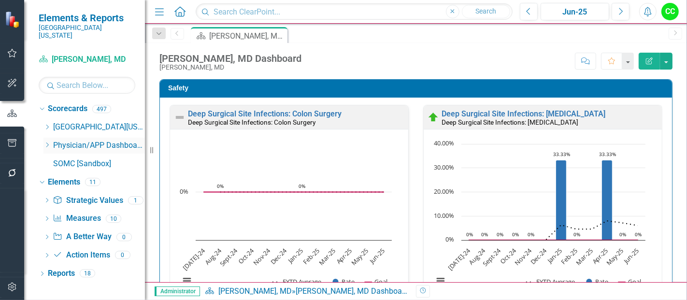
click at [44, 142] on icon "Dropdown" at bounding box center [46, 145] width 7 height 6
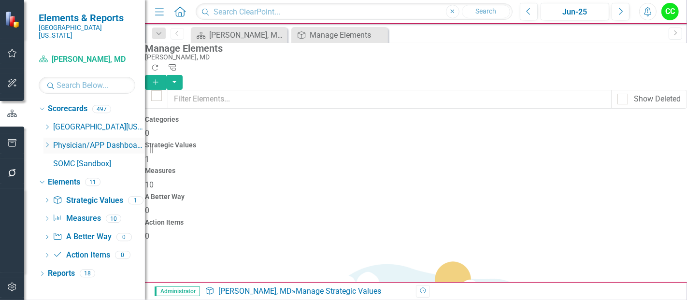
click at [47, 142] on icon "Dropdown" at bounding box center [46, 145] width 7 height 6
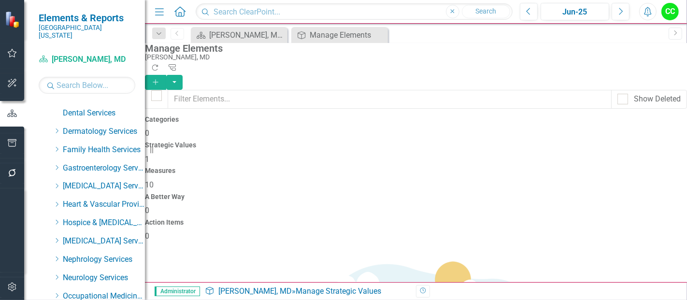
scroll to position [142, 0]
click at [56, 183] on icon "Dropdown" at bounding box center [56, 186] width 7 height 6
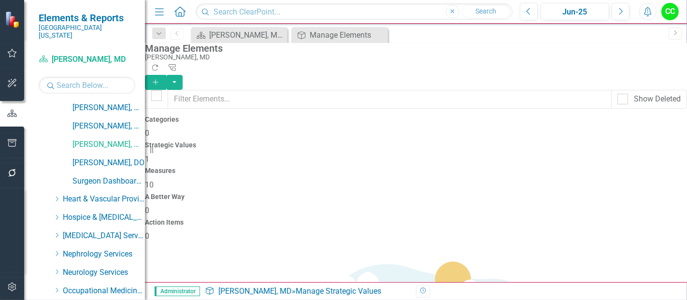
scroll to position [257, 0]
click at [105, 157] on link "[PERSON_NAME], DO" at bounding box center [108, 162] width 72 height 11
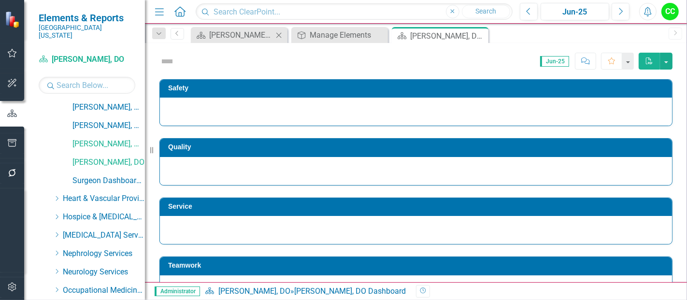
click at [280, 33] on icon "Close" at bounding box center [279, 35] width 10 height 8
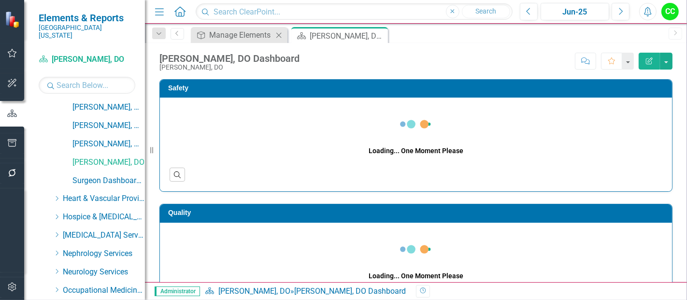
click at [279, 34] on icon "Close" at bounding box center [279, 35] width 10 height 8
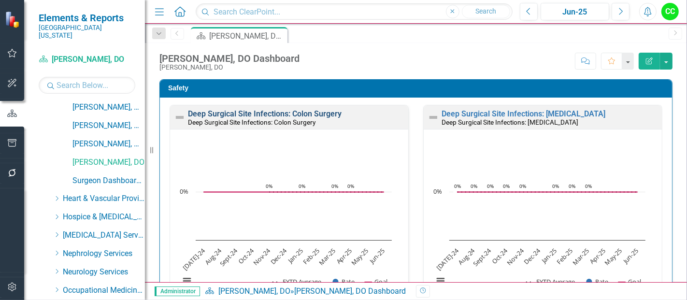
click at [292, 116] on link "Deep Surgical Site Infections: Colon Surgery" at bounding box center [265, 113] width 154 height 9
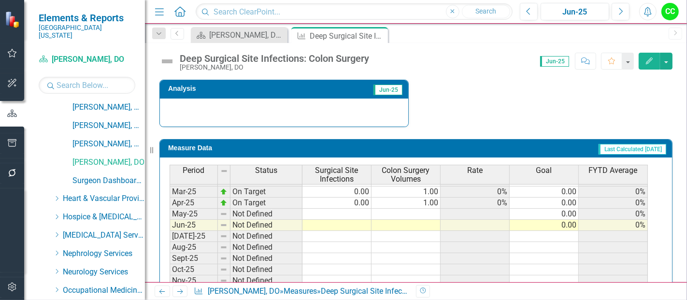
scroll to position [367, 0]
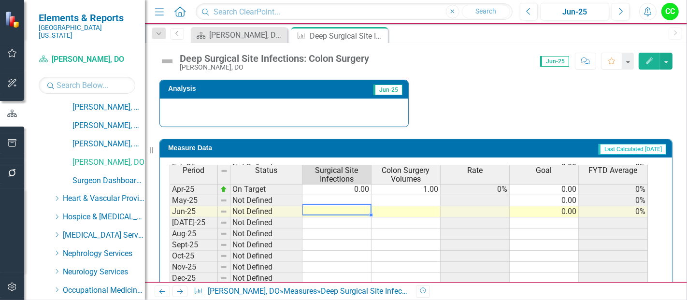
click at [333, 207] on td at bounding box center [336, 211] width 69 height 11
type textarea "0"
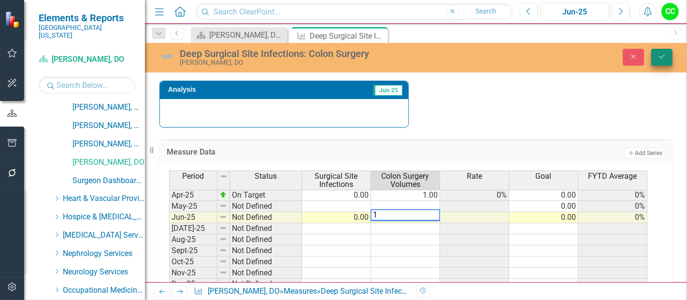
type textarea "1"
click at [654, 62] on button "Save" at bounding box center [661, 57] width 21 height 17
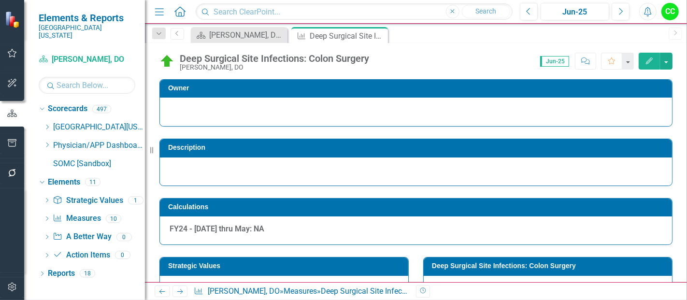
scroll to position [0, 0]
click at [377, 33] on icon "Close" at bounding box center [379, 36] width 10 height 8
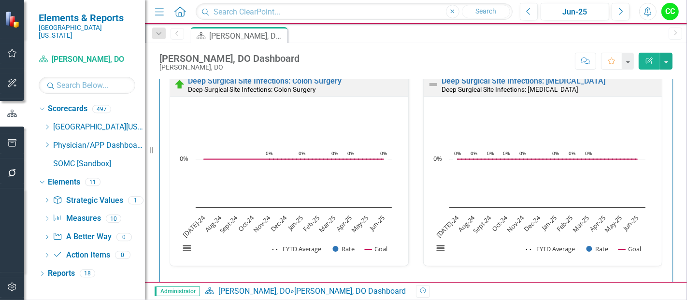
scroll to position [32, 0]
click at [537, 83] on link "Deep Surgical Site Infections: [MEDICAL_DATA]" at bounding box center [523, 81] width 164 height 9
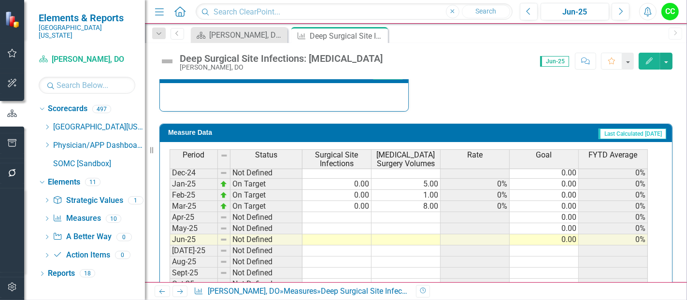
click at [341, 235] on tbody "Jul-23 On Target 0.00 6.00 0% 0.00 0% Aug-23 On Target 0.00 4.00 0% 0.00 0% Sep…" at bounding box center [408, 150] width 478 height 345
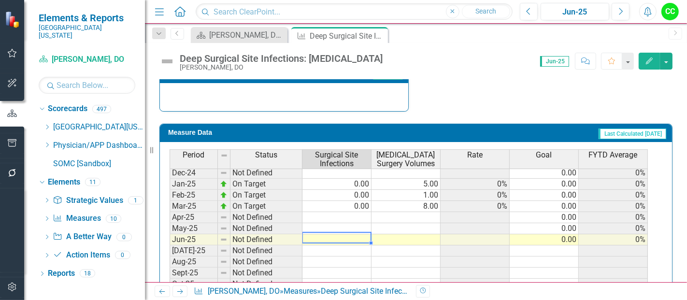
type textarea "0"
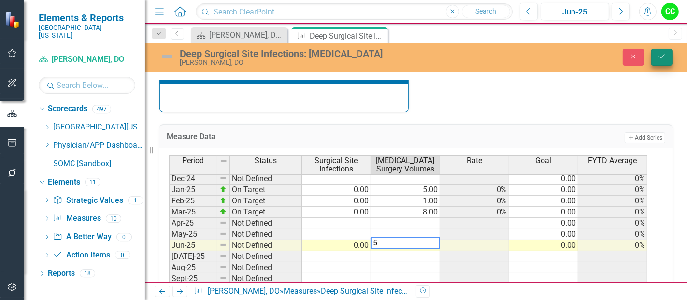
type textarea "5"
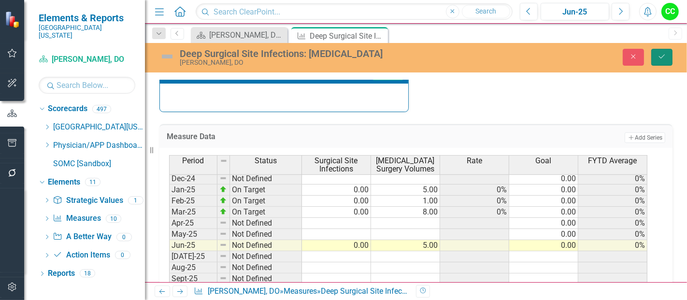
click at [654, 57] on button "Save" at bounding box center [661, 57] width 21 height 17
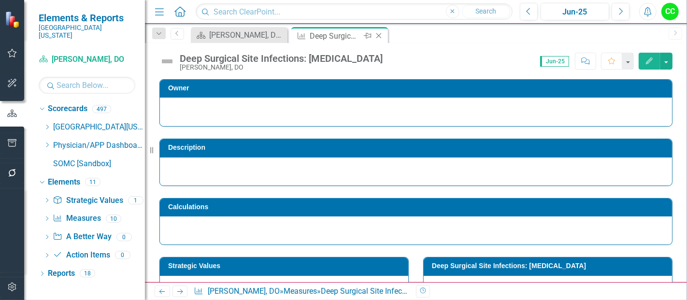
click at [377, 34] on icon at bounding box center [378, 35] width 5 height 5
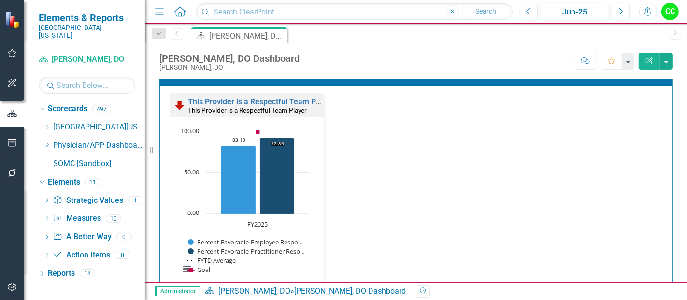
scroll to position [1055, 0]
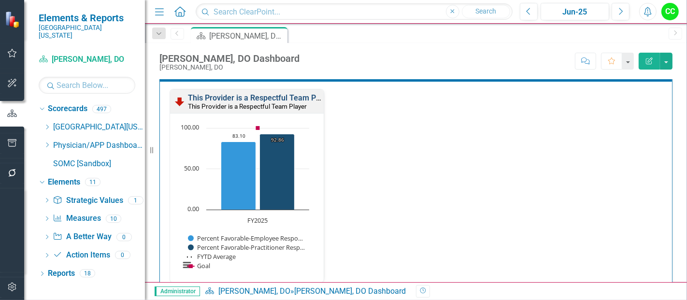
click at [280, 93] on link "This Provider is a Respectful Team Player" at bounding box center [260, 97] width 145 height 9
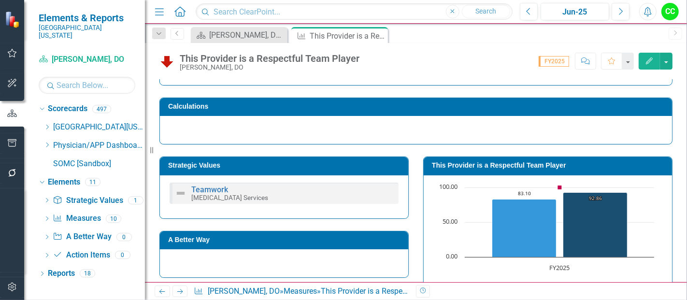
scroll to position [107, 0]
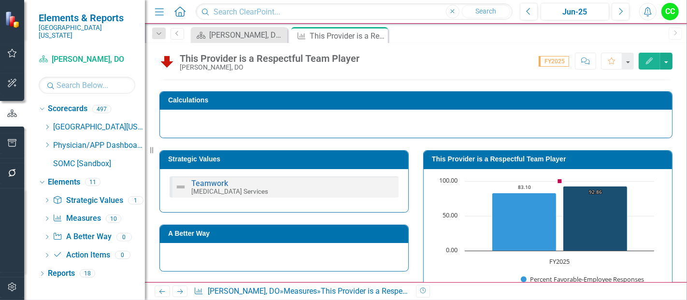
click at [505, 156] on h3 "This Provider is a Respectful Team Player" at bounding box center [549, 158] width 235 height 7
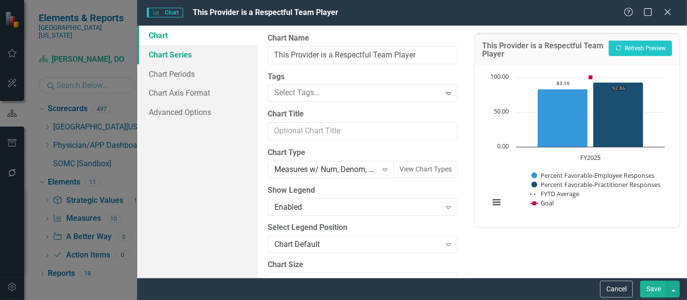
click at [184, 59] on link "Chart Series" at bounding box center [197, 54] width 121 height 19
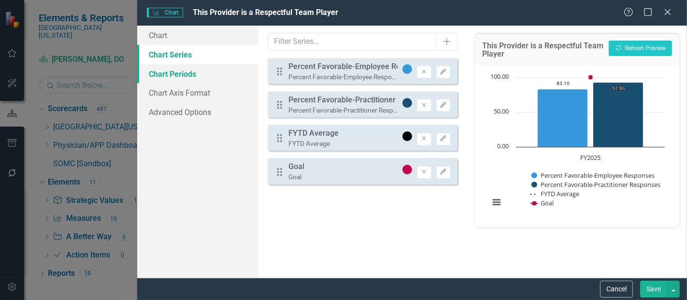
click at [179, 71] on link "Chart Periods" at bounding box center [197, 73] width 121 height 19
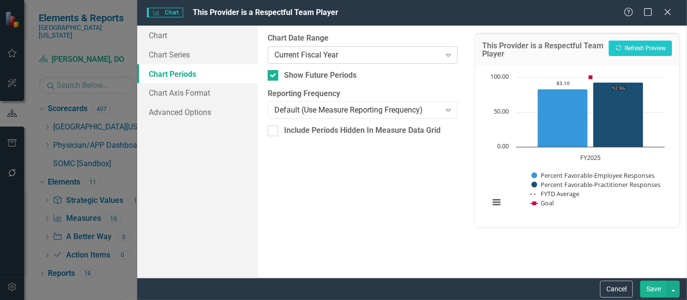
click at [358, 57] on div "Current Fiscal Year" at bounding box center [357, 54] width 166 height 11
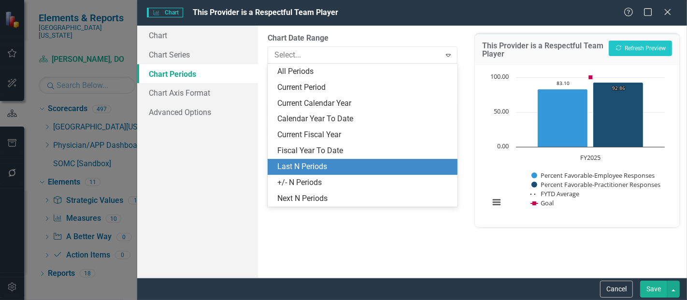
click at [306, 164] on div "Last N Periods" at bounding box center [364, 166] width 174 height 11
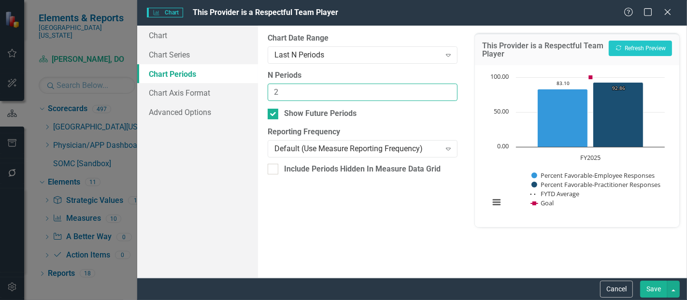
type input "2"
click at [448, 88] on input "2" at bounding box center [362, 93] width 190 height 18
click at [662, 290] on button "Save" at bounding box center [653, 289] width 27 height 17
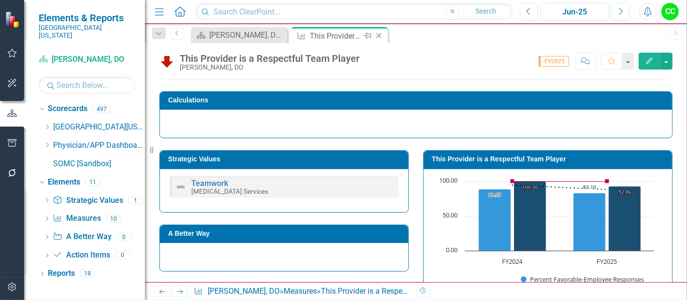
click at [377, 38] on icon "Close" at bounding box center [379, 36] width 10 height 8
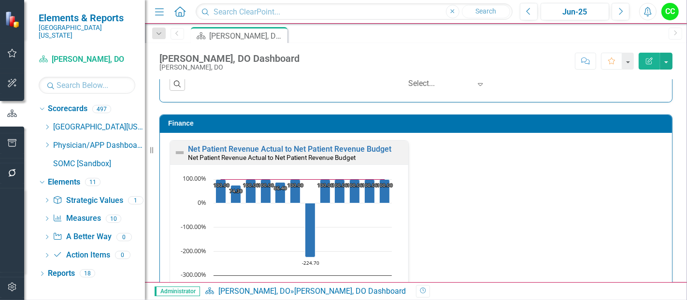
scroll to position [1457, 0]
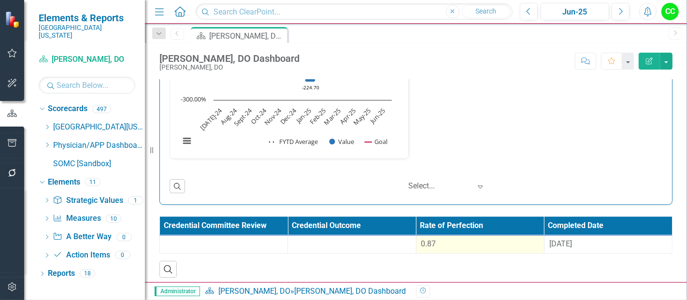
click at [464, 239] on div "0.87" at bounding box center [480, 244] width 118 height 11
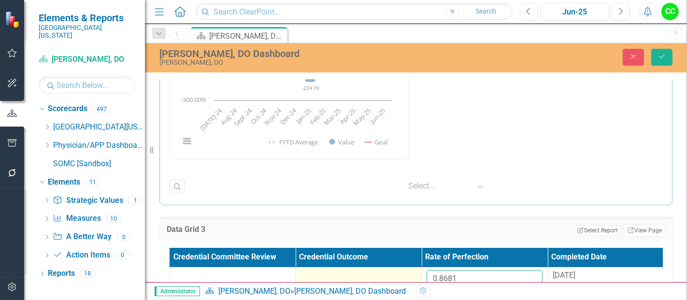
drag, startPoint x: 473, startPoint y: 268, endPoint x: 396, endPoint y: 268, distance: 77.3
click at [396, 268] on tr "0.8681 8/28/24" at bounding box center [421, 282] width 504 height 31
paste input "15754545"
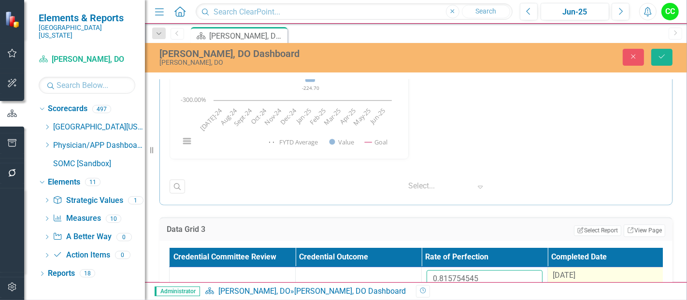
type input "0.815754545"
click at [571, 278] on td "[DATE]" at bounding box center [611, 282] width 126 height 31
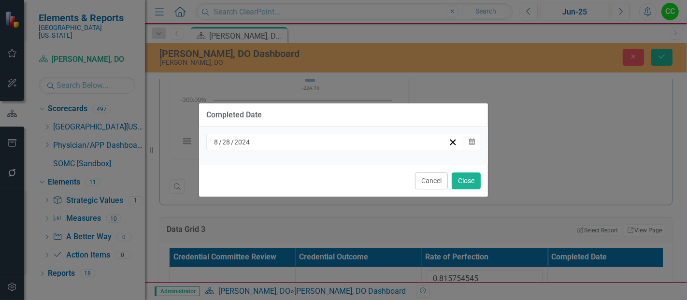
click at [359, 136] on div "8 / 28 / 2024" at bounding box center [334, 142] width 257 height 16
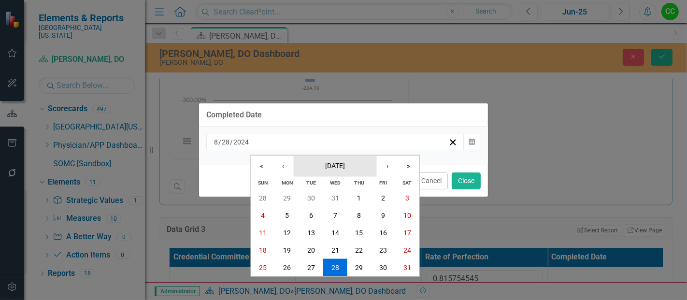
click at [343, 169] on span "August 2024" at bounding box center [335, 165] width 20 height 8
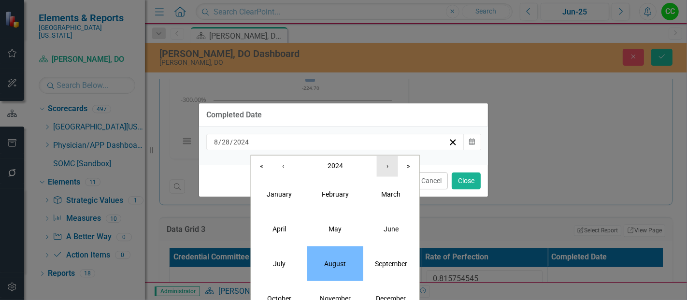
click at [382, 169] on button "›" at bounding box center [387, 165] width 21 height 21
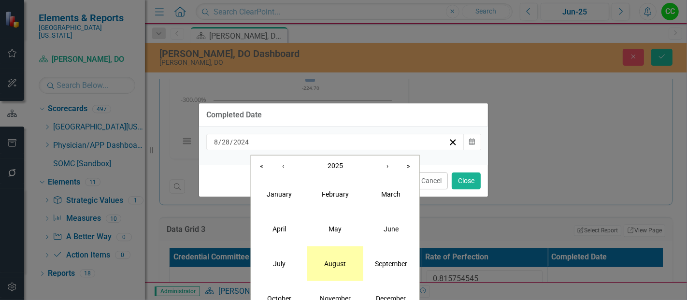
click at [338, 268] on button "August" at bounding box center [335, 263] width 56 height 35
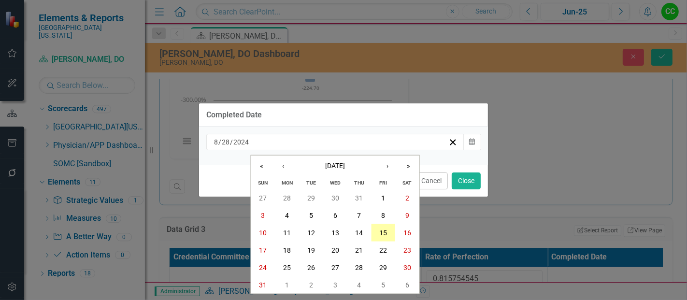
click at [379, 233] on abbr "15" at bounding box center [383, 233] width 8 height 8
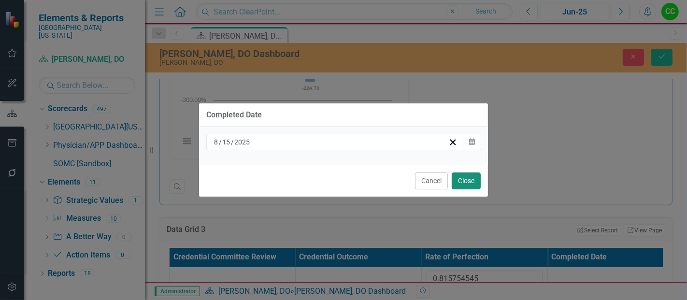
click at [461, 183] on button "Close" at bounding box center [465, 180] width 29 height 17
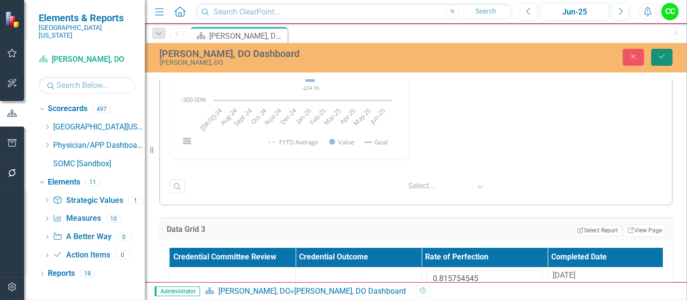
click at [661, 56] on icon "Save" at bounding box center [661, 56] width 9 height 7
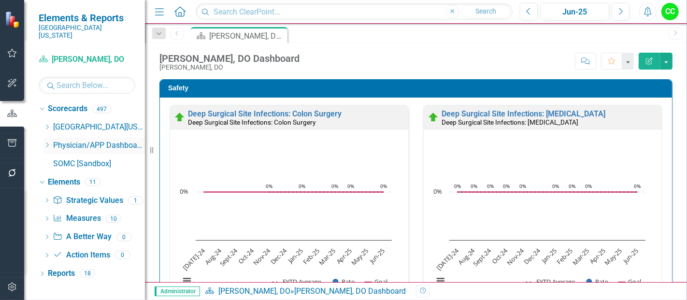
click at [45, 142] on icon "Dropdown" at bounding box center [46, 145] width 7 height 6
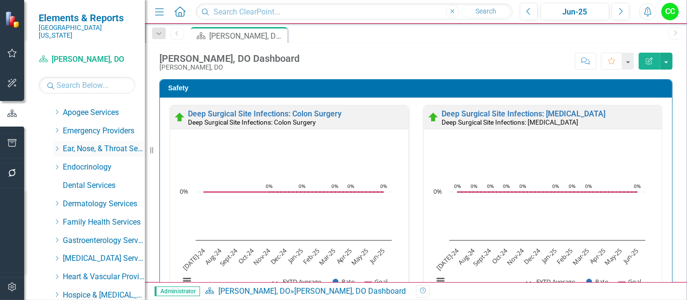
scroll to position [112, 0]
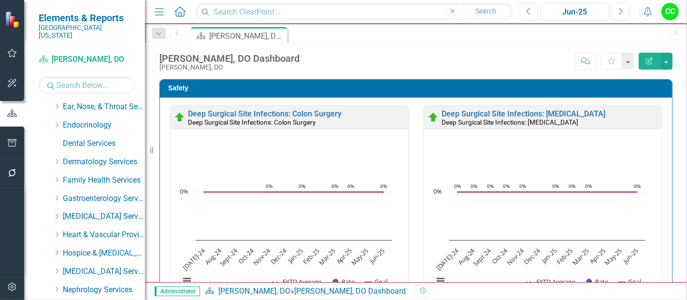
click at [56, 213] on icon "Dropdown" at bounding box center [56, 216] width 7 height 6
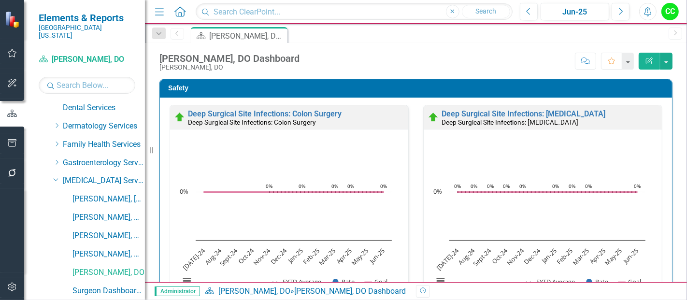
scroll to position [134, 0]
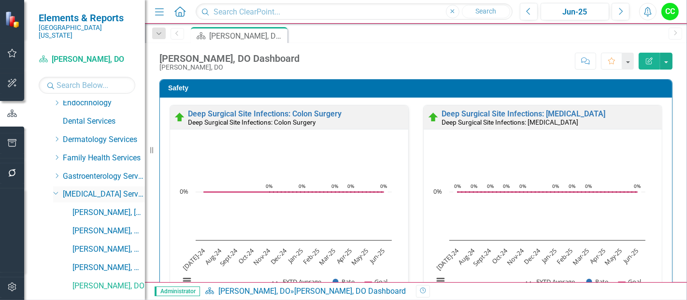
click at [55, 189] on icon "Dropdown" at bounding box center [56, 192] width 6 height 7
click at [56, 191] on icon "Dropdown" at bounding box center [56, 194] width 7 height 6
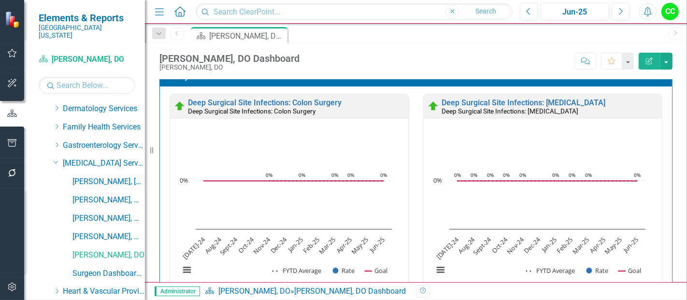
scroll to position [167, 0]
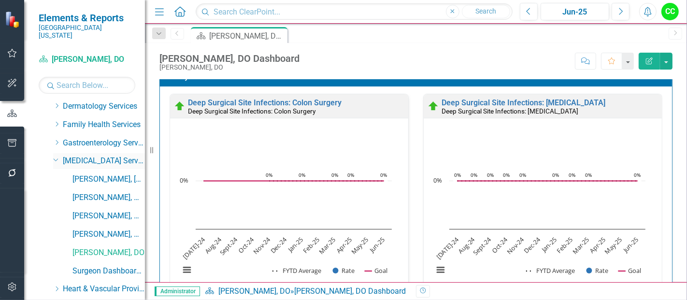
click at [55, 157] on div "Dropdown General Surgery Services" at bounding box center [99, 161] width 92 height 16
click at [55, 156] on icon "Dropdown" at bounding box center [56, 159] width 6 height 7
click at [56, 176] on icon "Dropdown" at bounding box center [56, 179] width 7 height 6
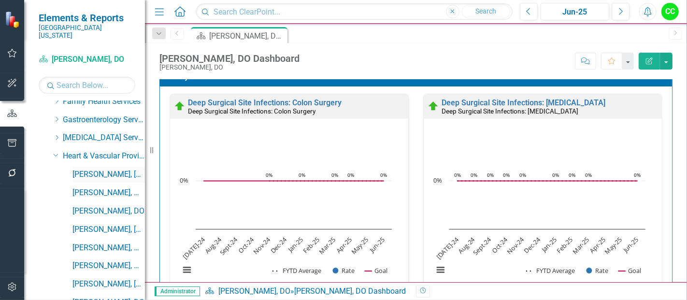
scroll to position [195, 0]
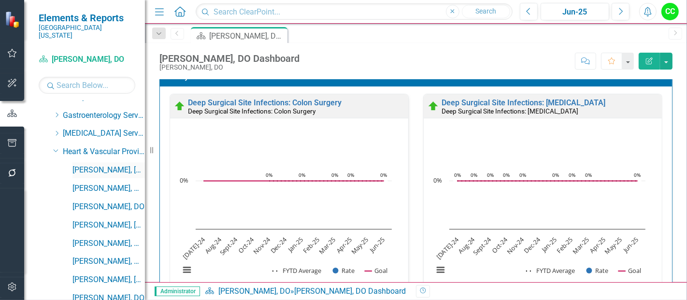
click at [104, 165] on link "[PERSON_NAME], [GEOGRAPHIC_DATA]" at bounding box center [108, 170] width 72 height 11
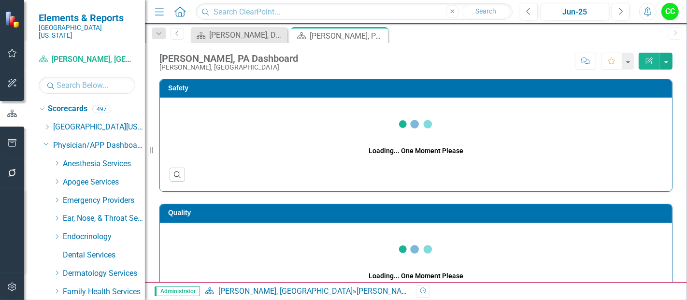
scroll to position [195, 0]
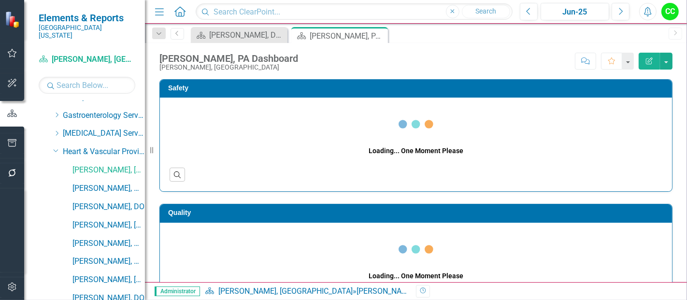
click at [0, 0] on icon at bounding box center [0, 0] width 0 height 0
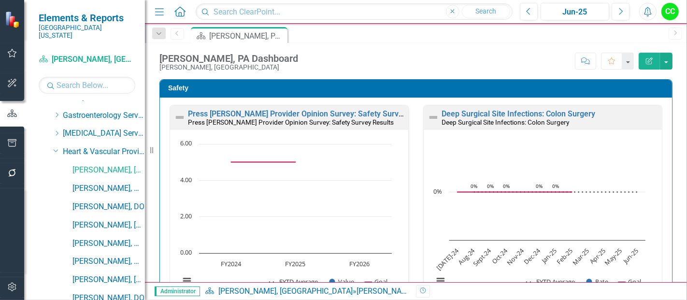
scroll to position [19, 0]
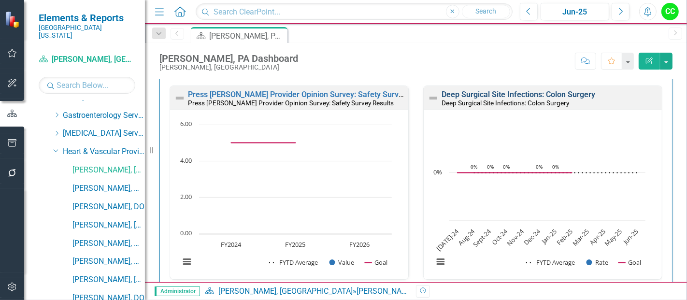
click at [531, 93] on link "Deep Surgical Site Infections: Colon Surgery" at bounding box center [518, 94] width 154 height 9
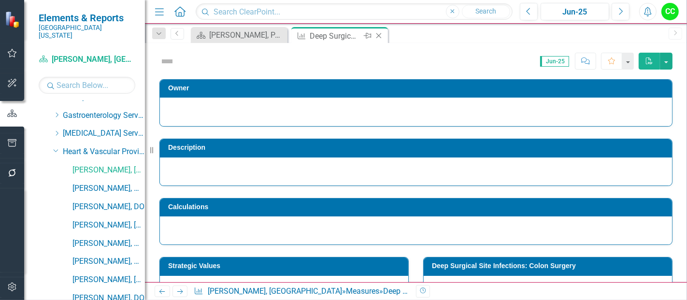
click at [378, 34] on icon "Close" at bounding box center [379, 36] width 10 height 8
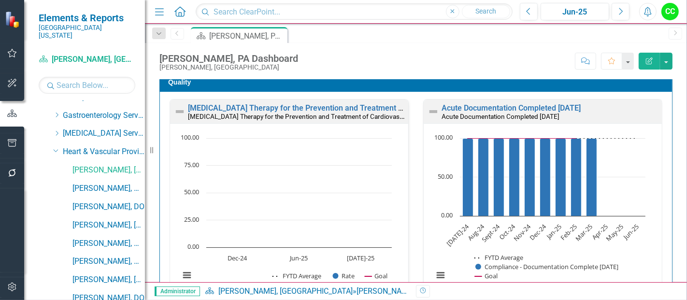
scroll to position [489, 0]
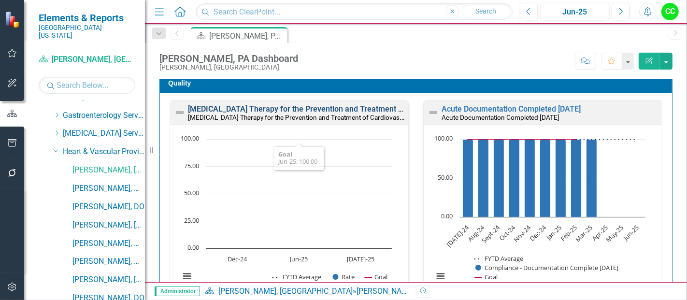
click at [352, 110] on link "[MEDICAL_DATA] Therapy for the Prevention and Treatment of Cardiovascular Disea…" at bounding box center [366, 108] width 356 height 9
